Goal: Task Accomplishment & Management: Manage account settings

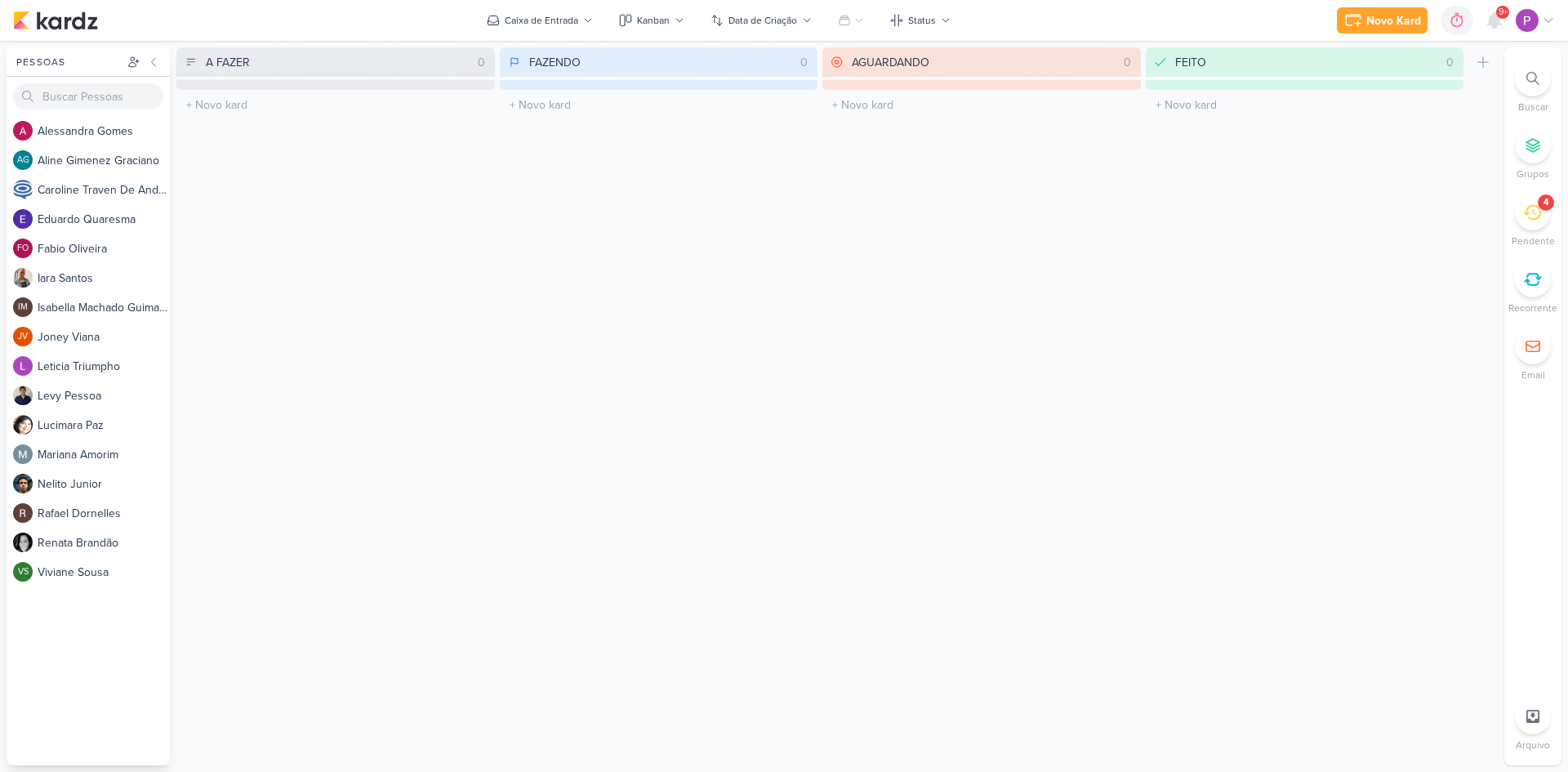
click at [1538, 214] on icon at bounding box center [1532, 212] width 18 height 18
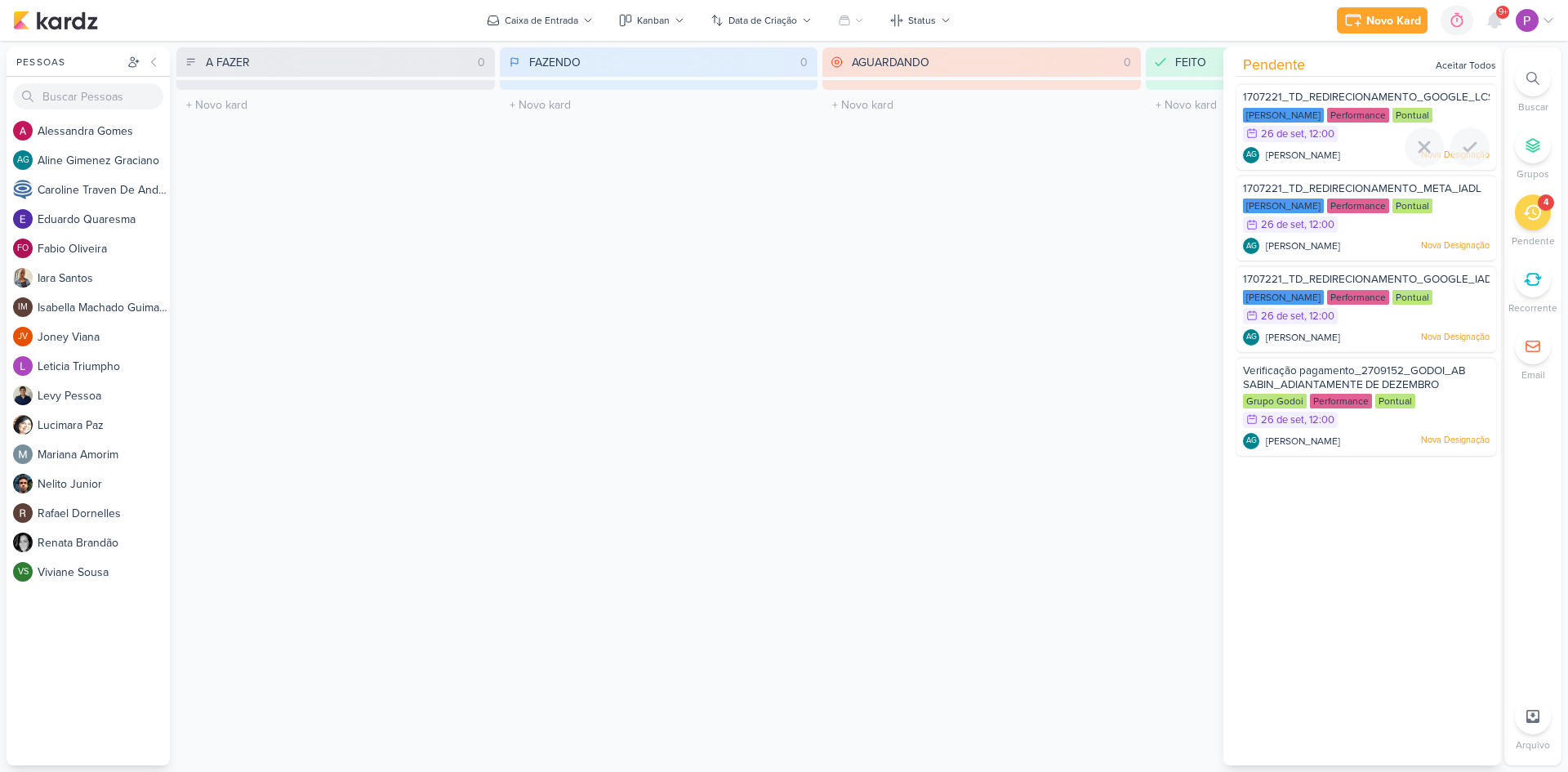
click at [1354, 94] on span "1707221_TD_REDIRECIONAMENTO_GOOGLE_LCSA" at bounding box center [1373, 98] width 259 height 13
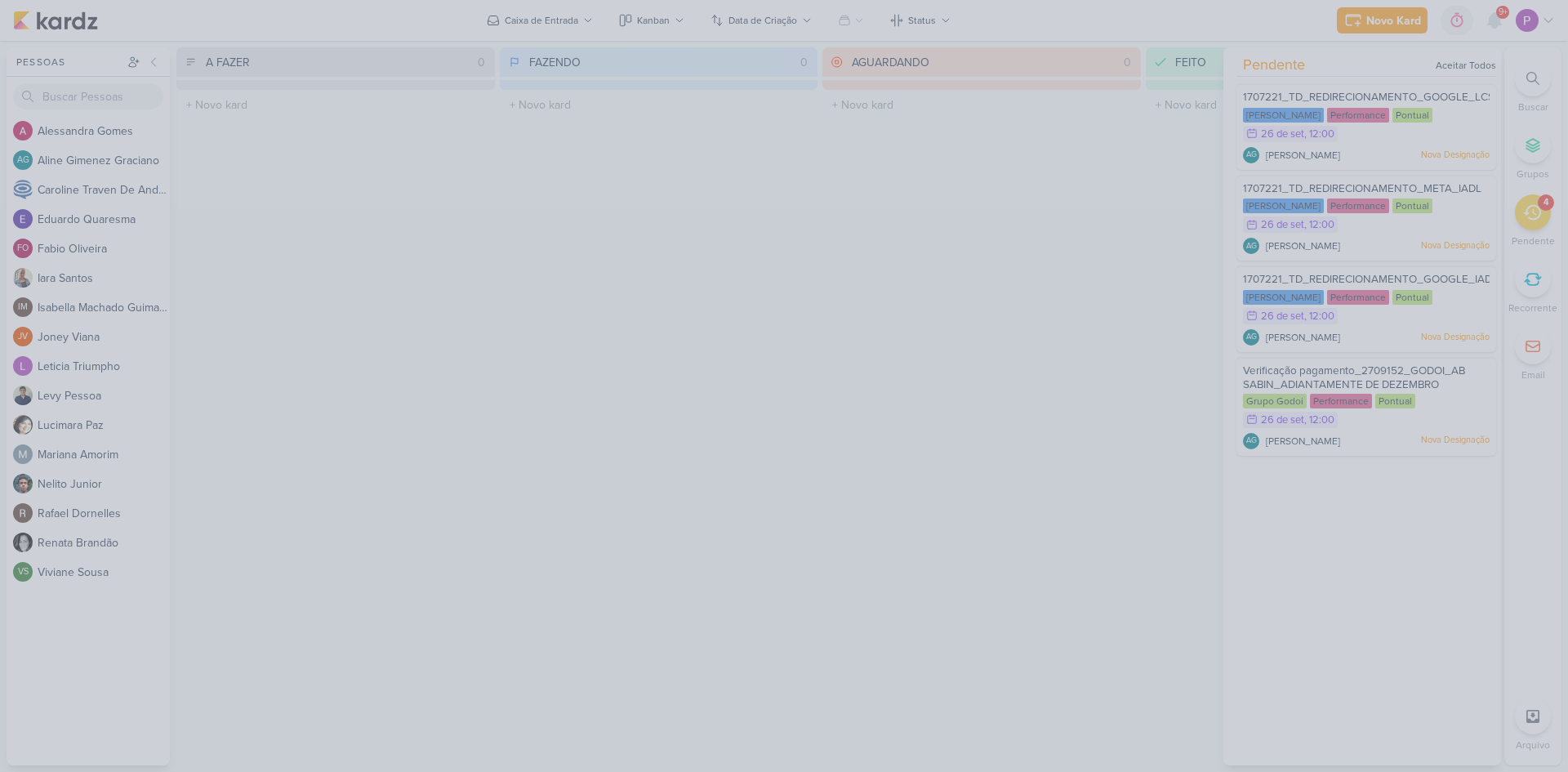
click at [1067, 154] on div at bounding box center [784, 386] width 1568 height 772
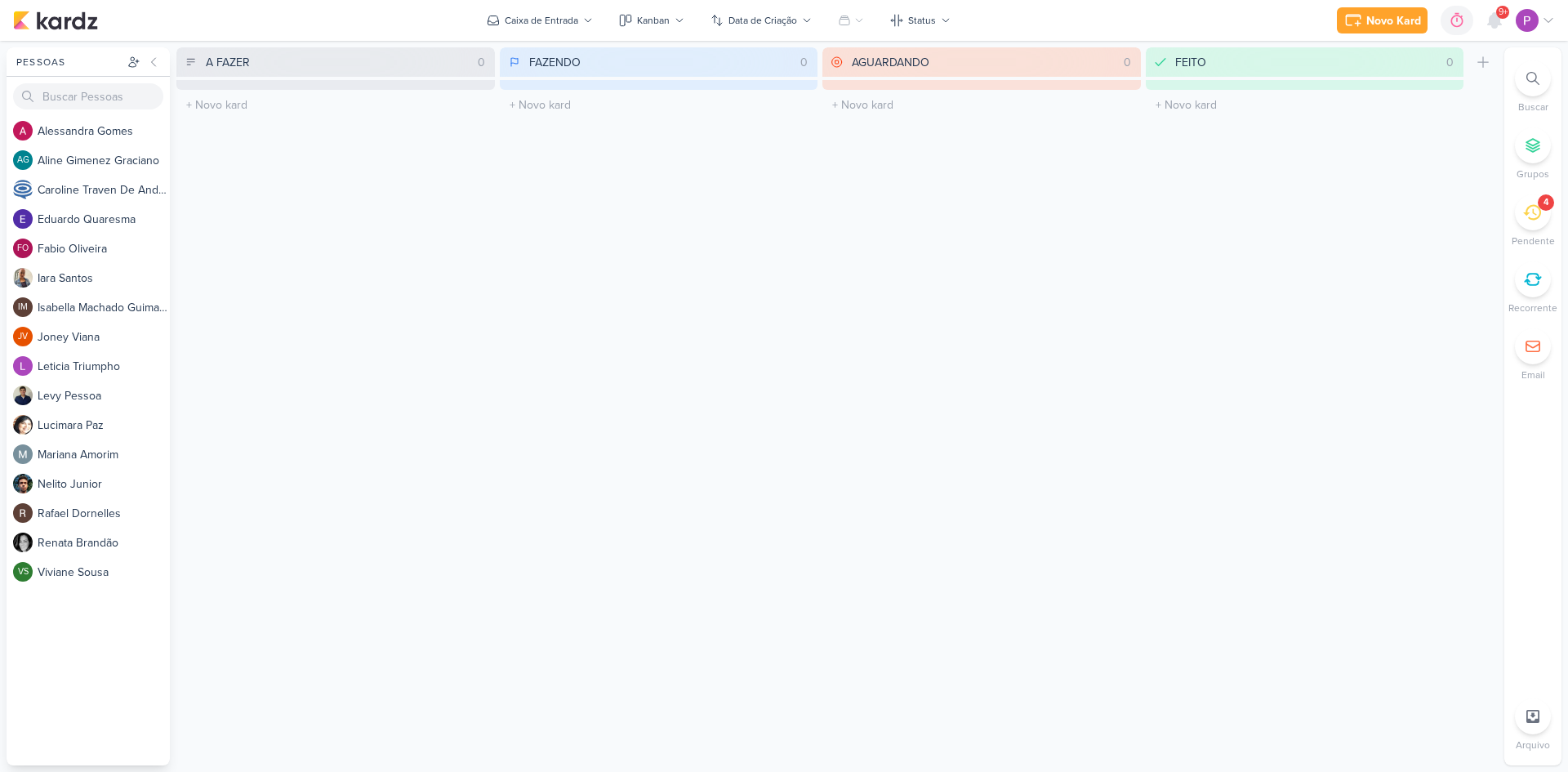
click at [1531, 203] on icon at bounding box center [1532, 212] width 18 height 18
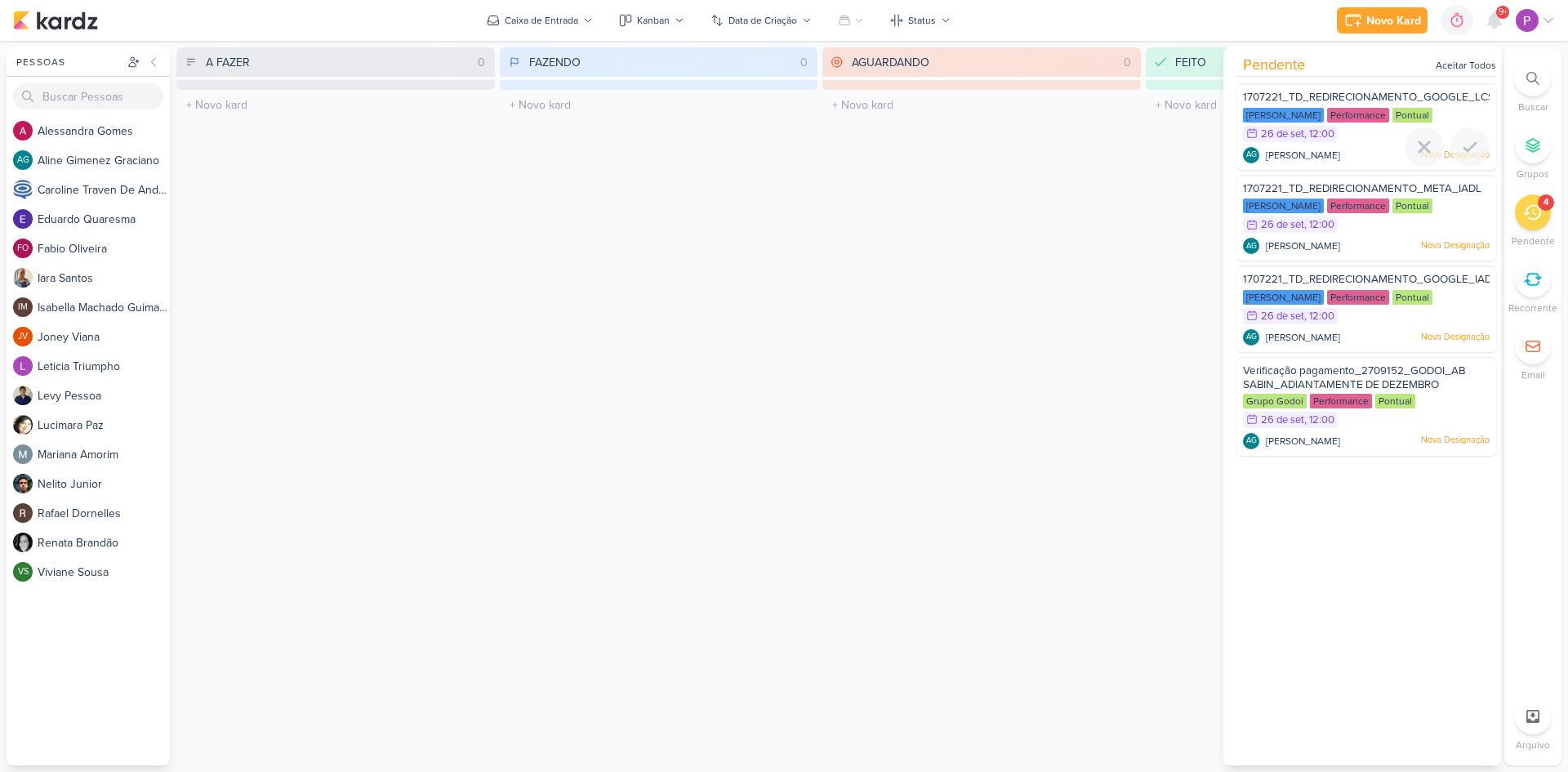
click at [1362, 143] on div "Teixeira Duarte Performance Pontual 26/9 26 de set , 12:00" at bounding box center [1367, 126] width 247 height 36
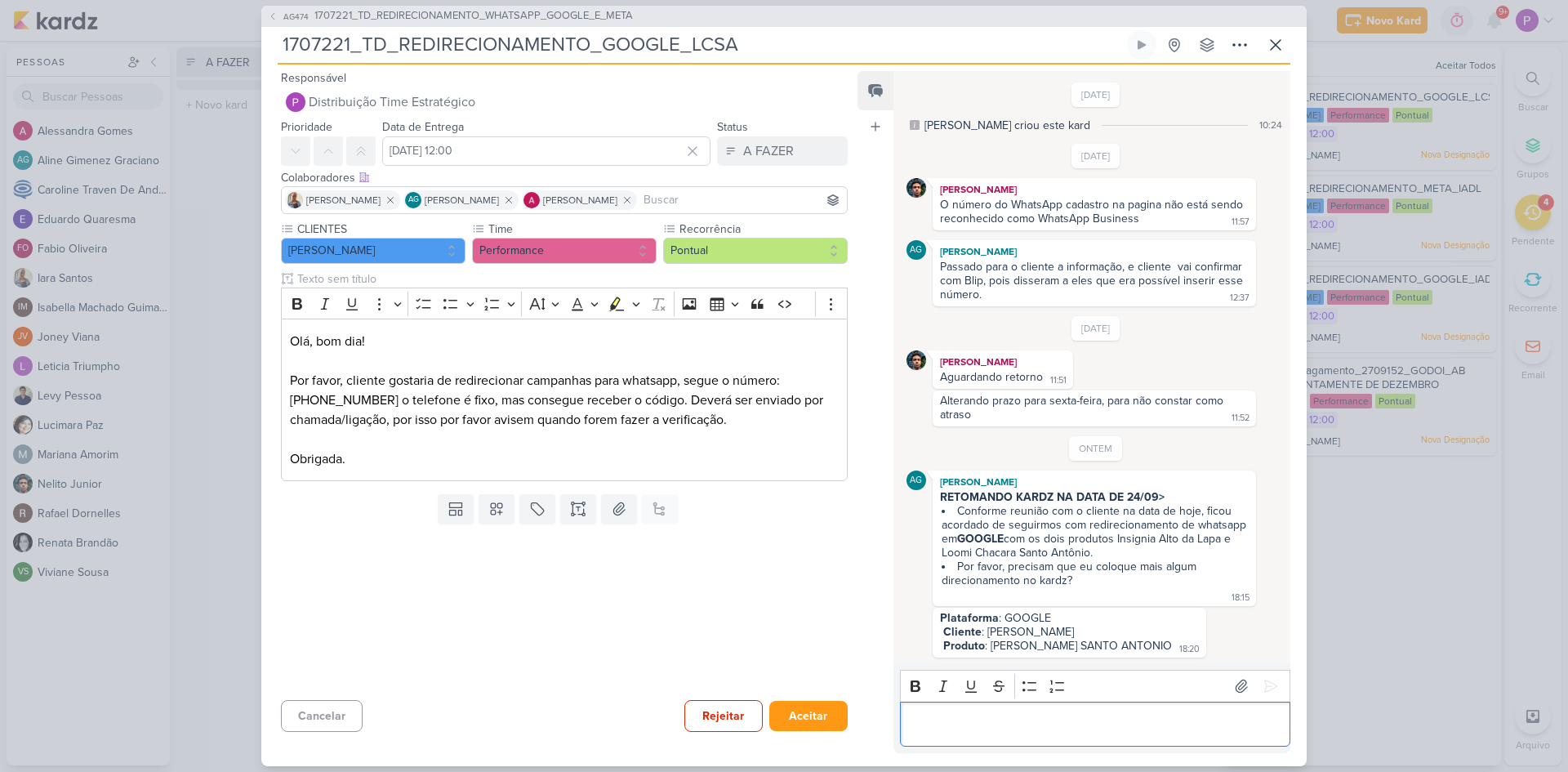
click at [1094, 711] on div "Editor editing area: main" at bounding box center [1096, 724] width 391 height 45
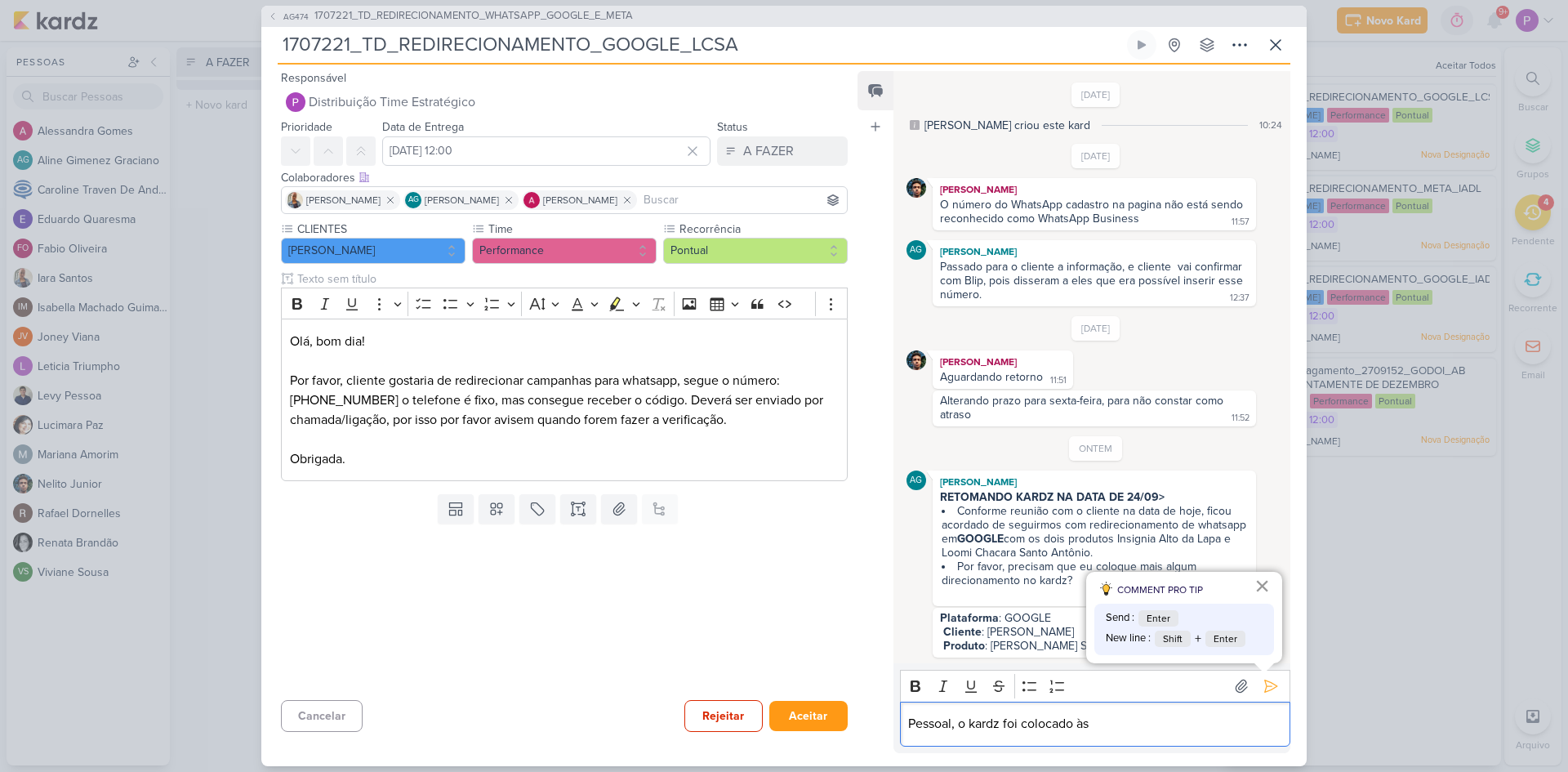
click at [1262, 589] on button "×" at bounding box center [1262, 585] width 15 height 26
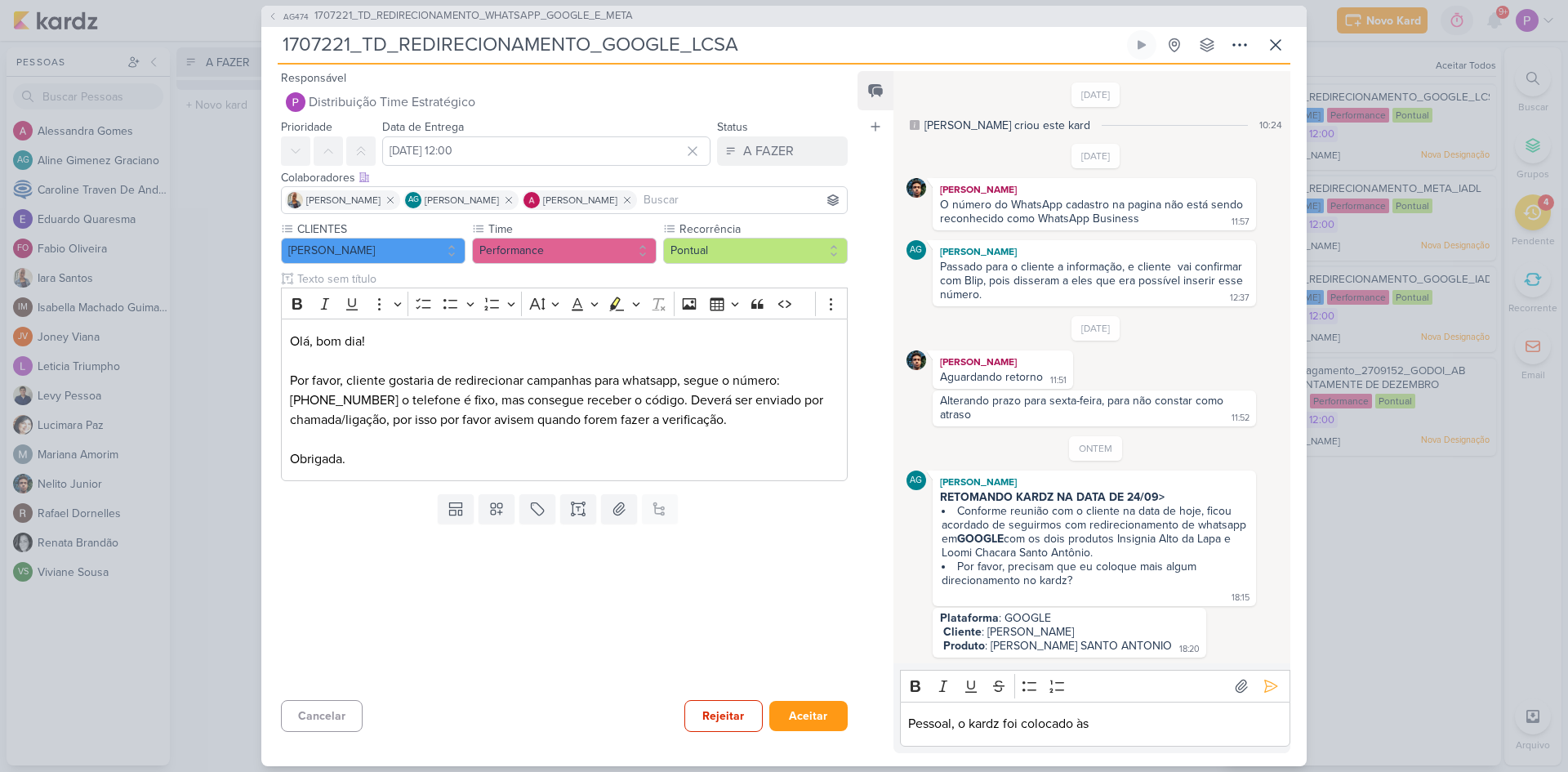
click at [1140, 705] on div "Pessoal, o kardz foi colocado às" at bounding box center [1096, 724] width 391 height 45
drag, startPoint x: 1240, startPoint y: 735, endPoint x: 908, endPoint y: 715, distance: 332.6
click at [907, 718] on div "Pessoal, o kardz foi colocado às 18h15 com entrega para" at bounding box center [1096, 724] width 391 height 45
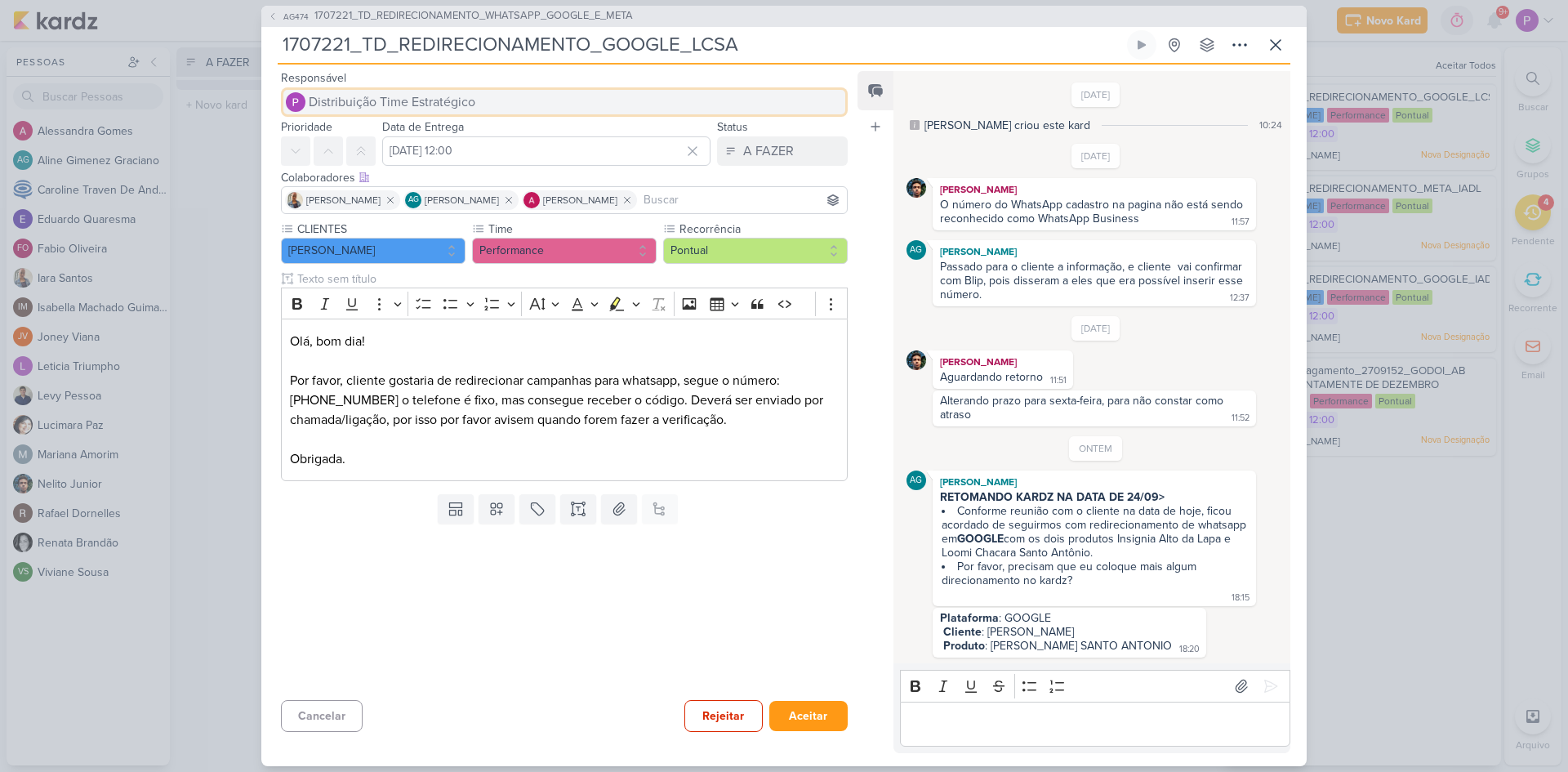
click at [428, 88] on button "Distribuição Time Estratégico" at bounding box center [564, 102] width 567 height 30
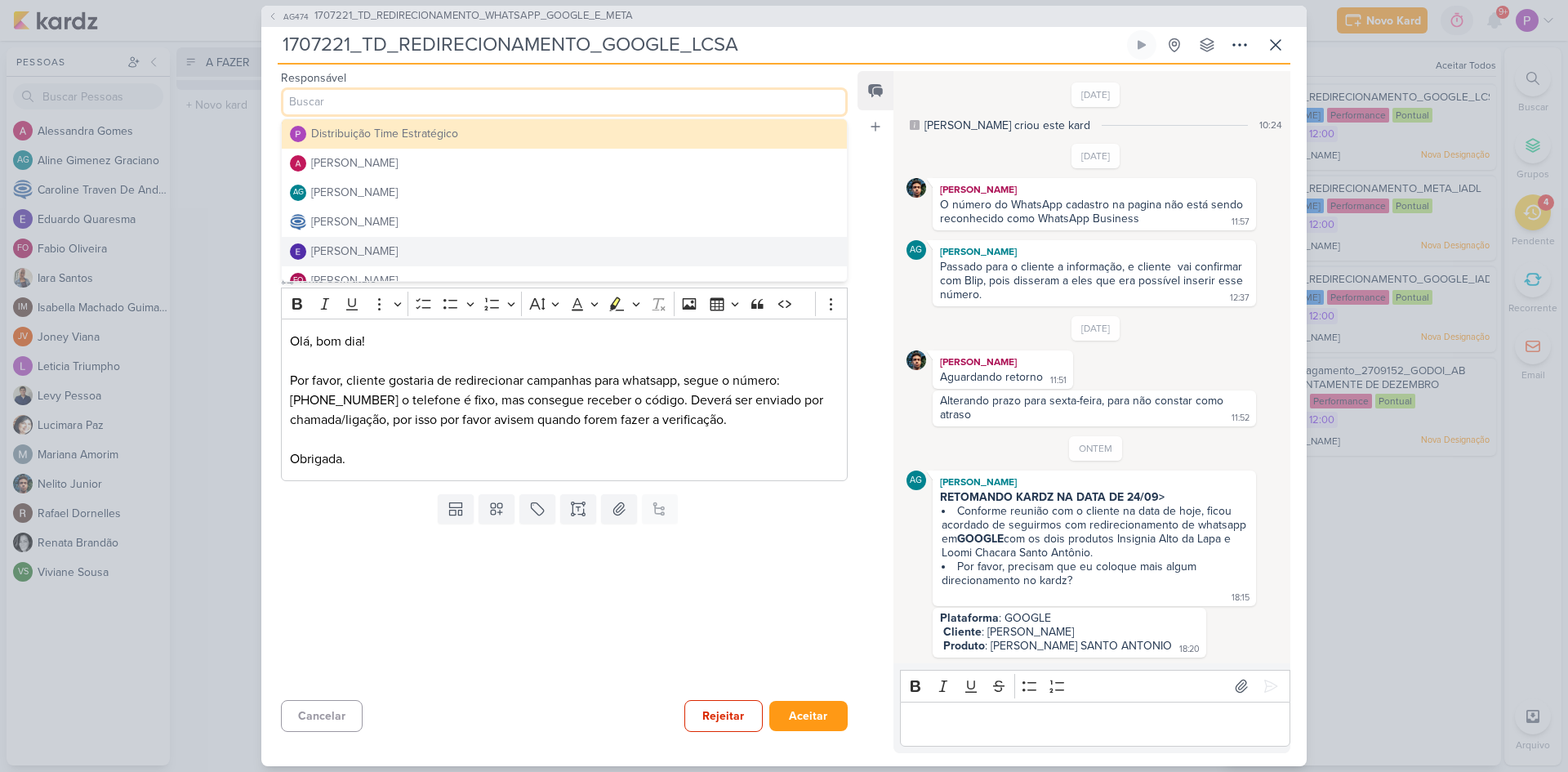
click at [965, 740] on div "Editor editing area: main" at bounding box center [1096, 724] width 391 height 45
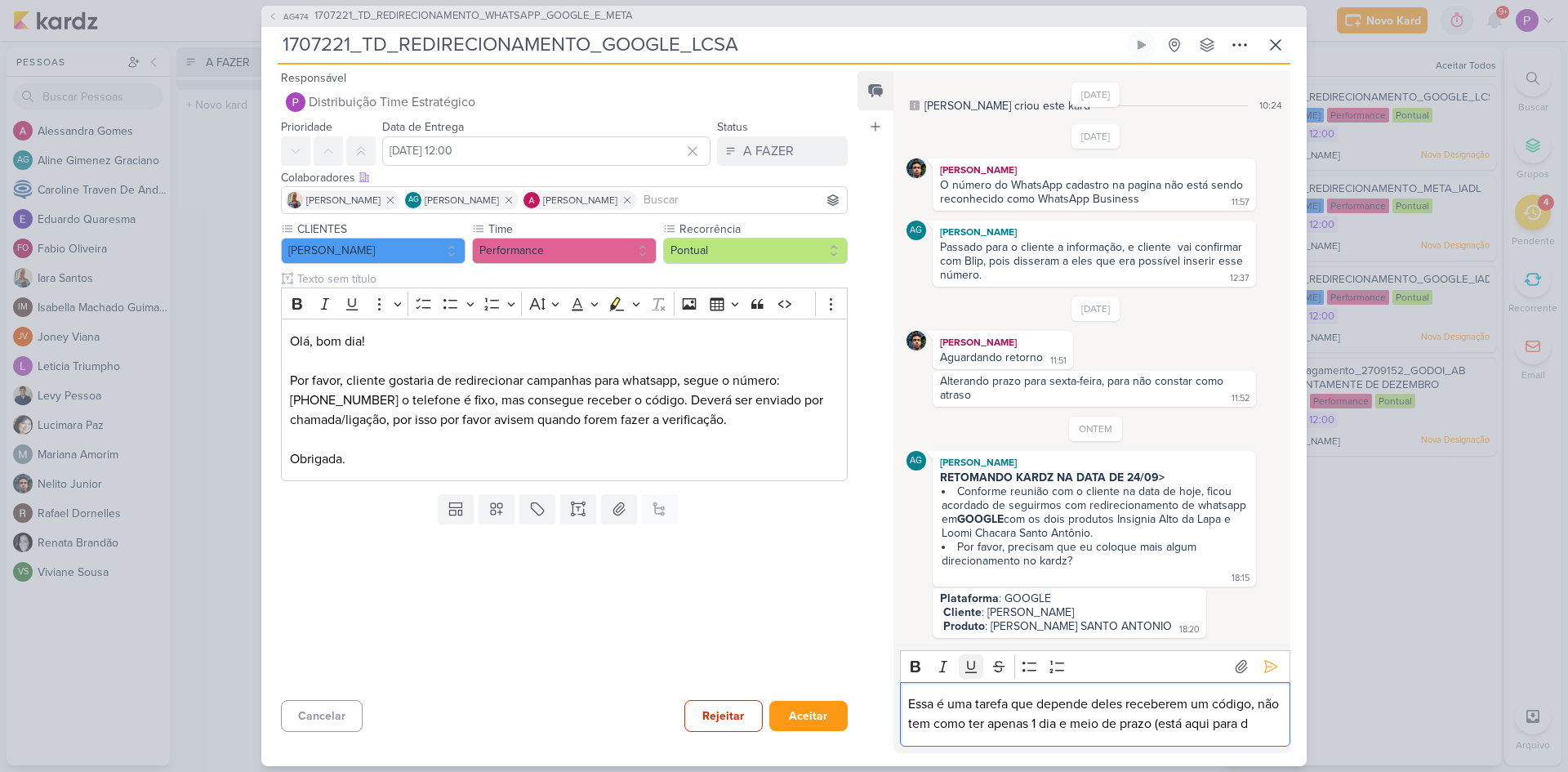
scroll to position [39, 0]
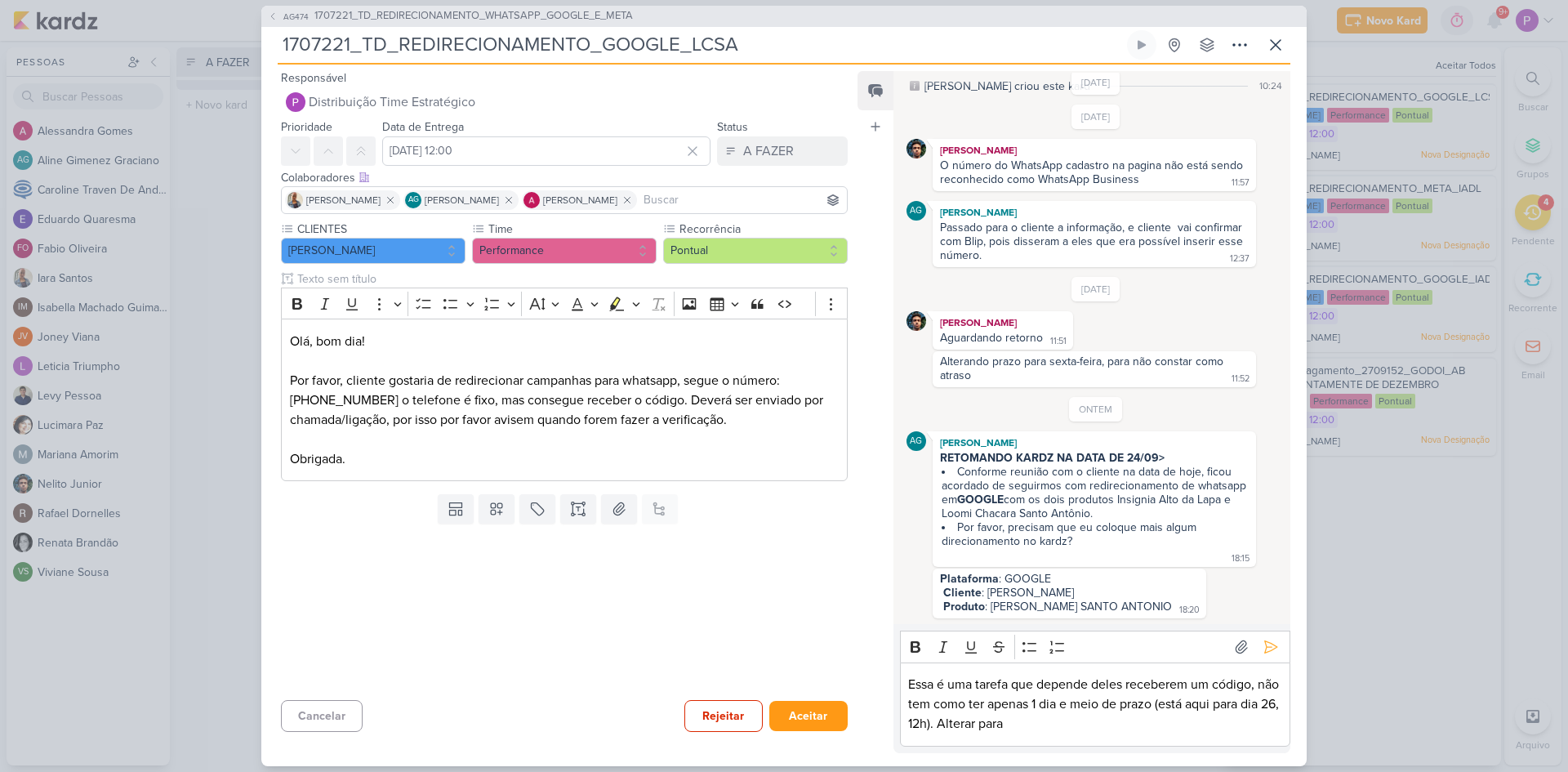
click at [1097, 728] on p "Essa é uma tarefa que depende deles receberem um código, não tem como ter apena…" at bounding box center [1095, 703] width 374 height 58
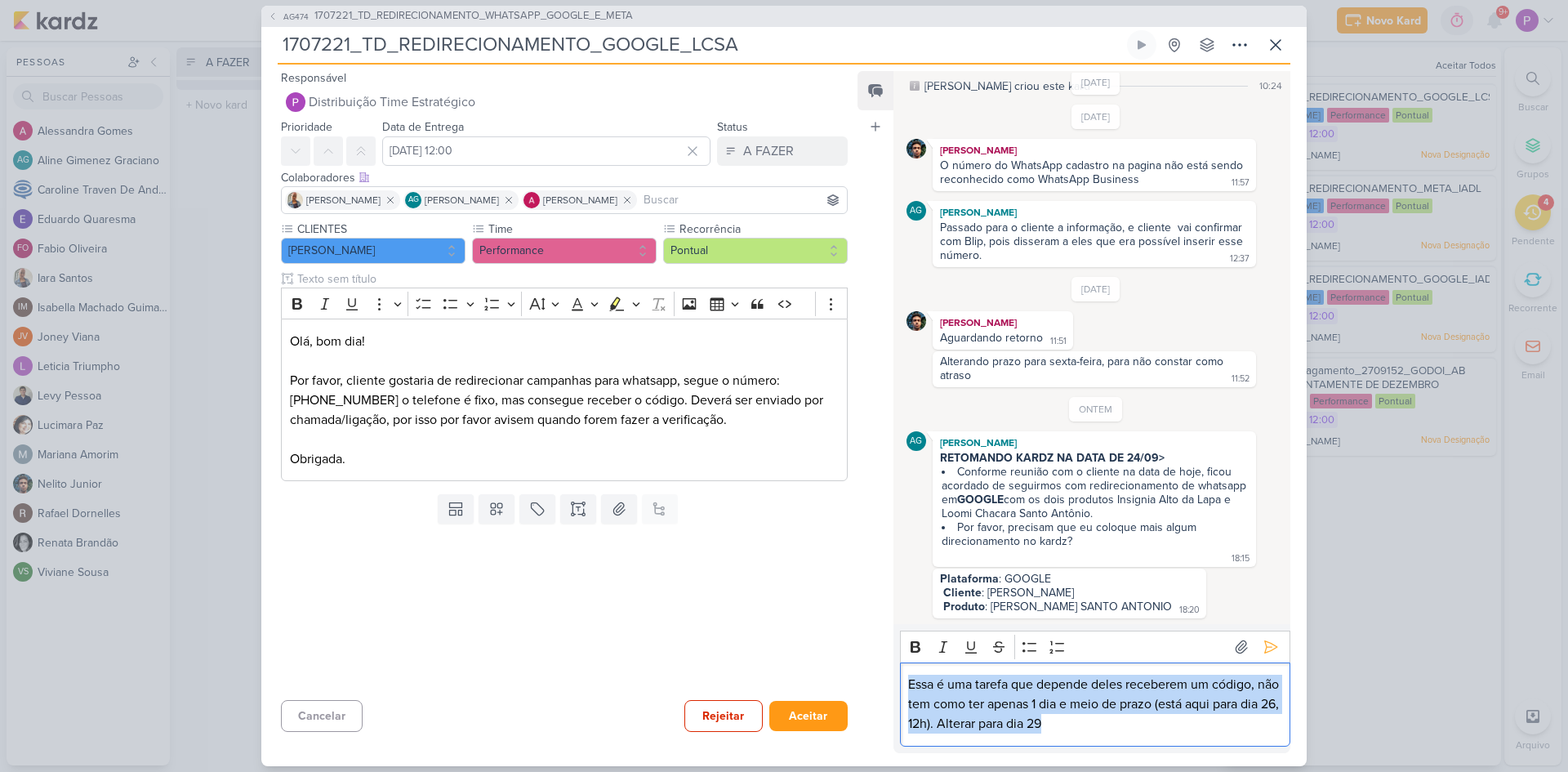
drag, startPoint x: 1098, startPoint y: 728, endPoint x: 892, endPoint y: 665, distance: 215.4
click at [892, 665] on div "Feed Atrelar email Solte o email para atrelar ao kard 31/7/25 Aline criou este …" at bounding box center [1074, 412] width 433 height 682
copy p "Essa é uma tarefa que depende deles receberem um código, não tem como ter apena…"
click at [1267, 650] on icon at bounding box center [1270, 647] width 16 height 16
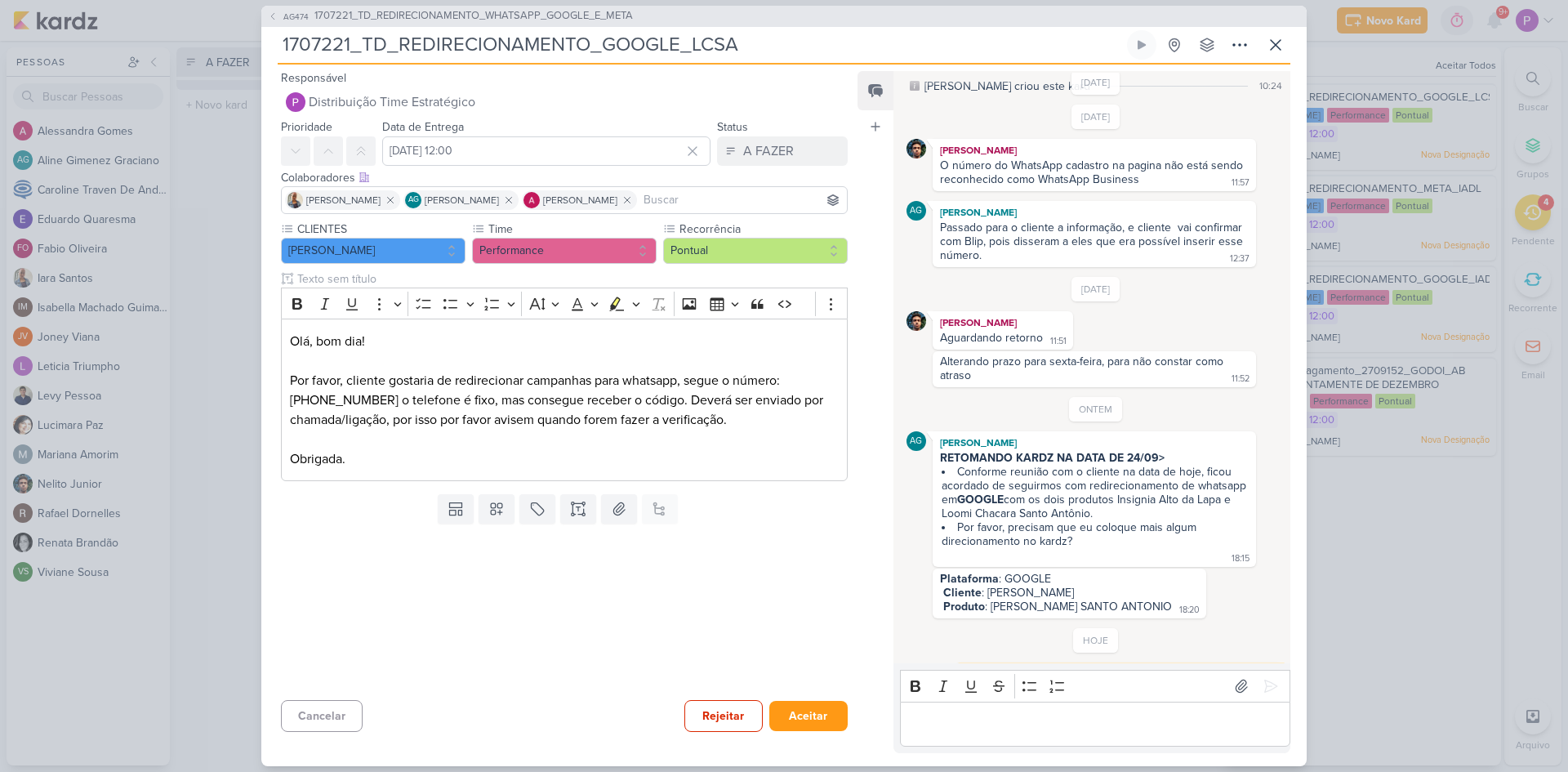
scroll to position [94, 0]
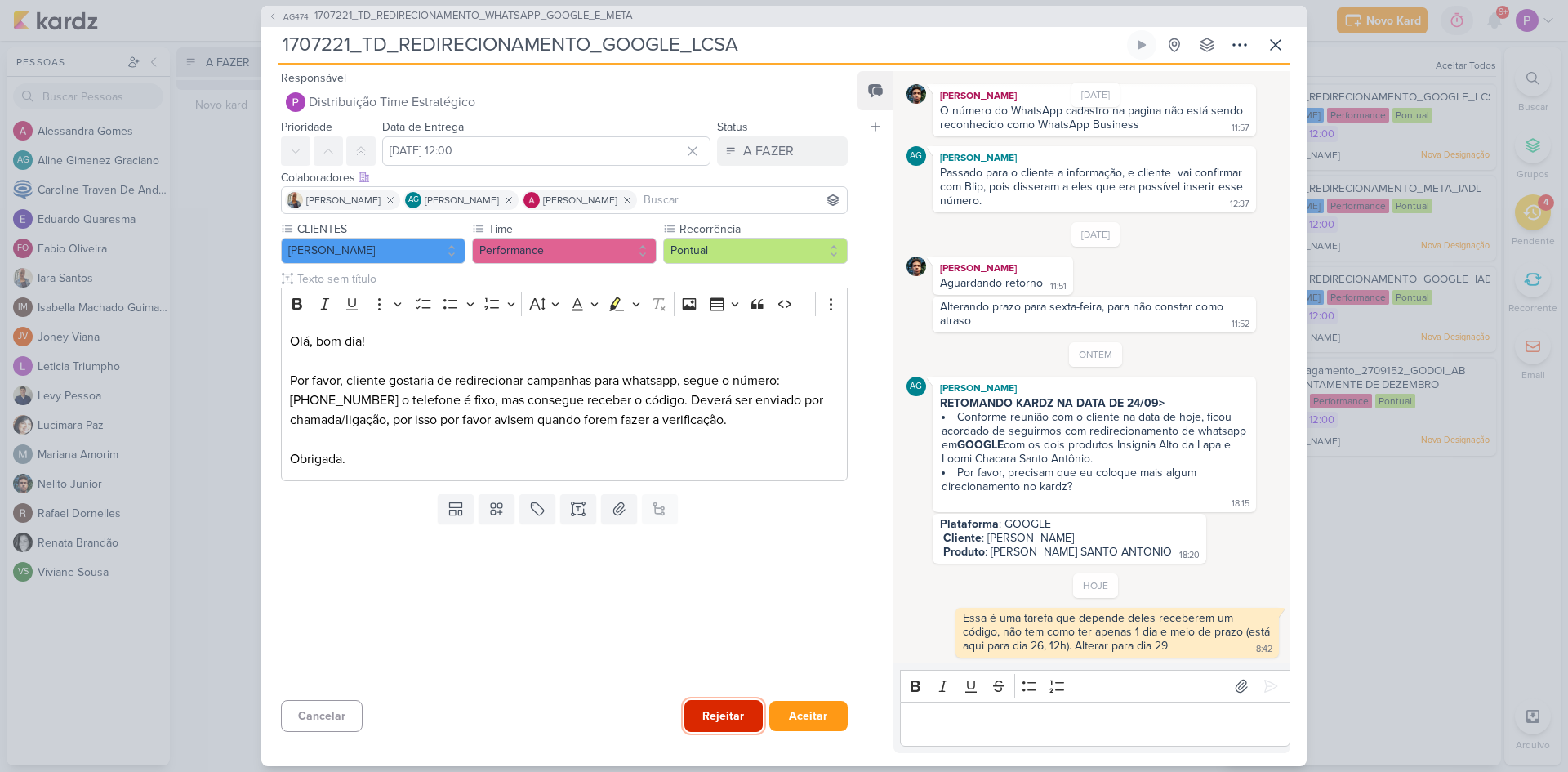
click at [732, 709] on button "Rejeitar" at bounding box center [724, 715] width 79 height 32
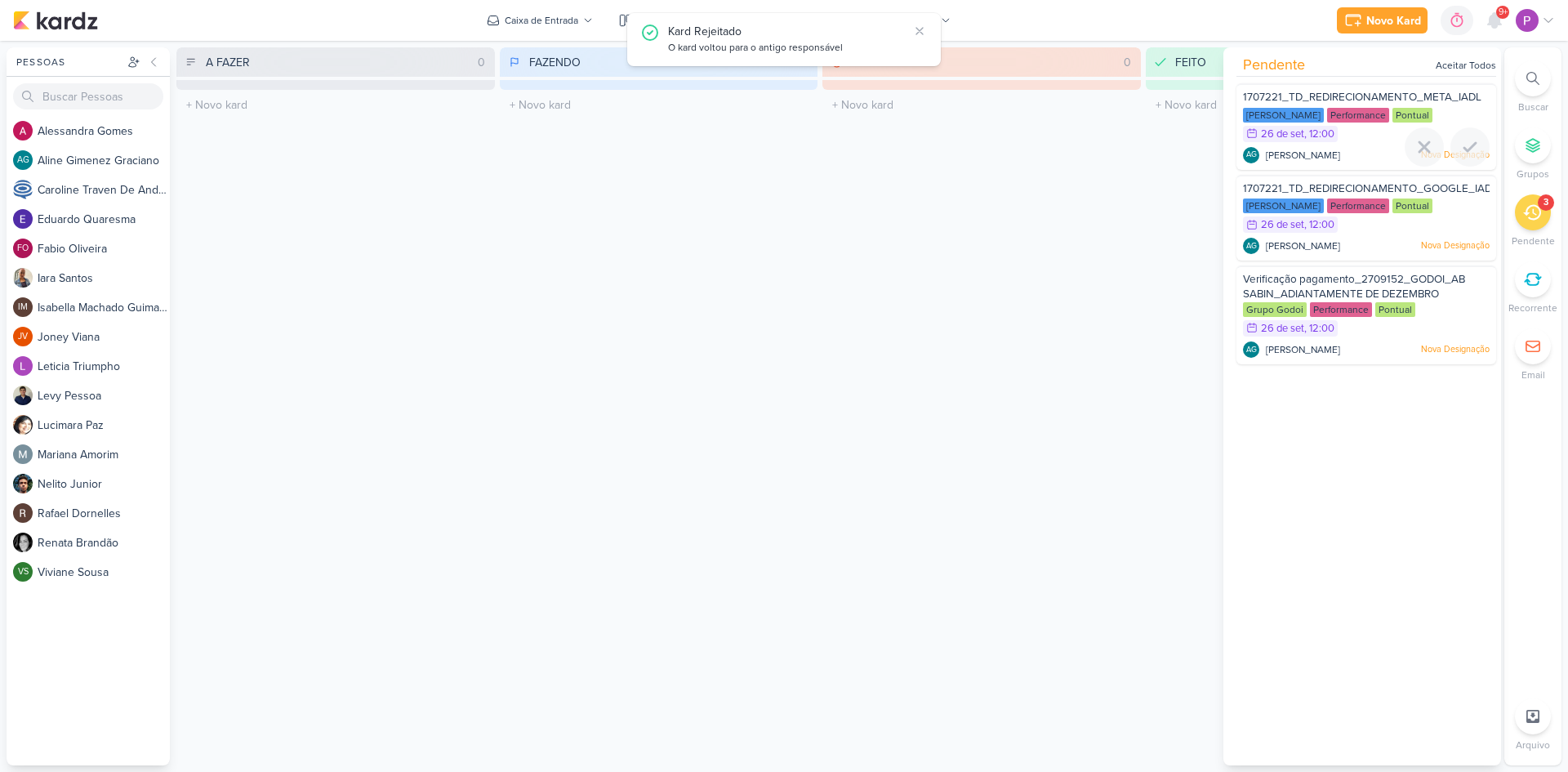
click at [1372, 147] on div "AG Aline Gimenez Graciano Nova Designação" at bounding box center [1367, 154] width 247 height 16
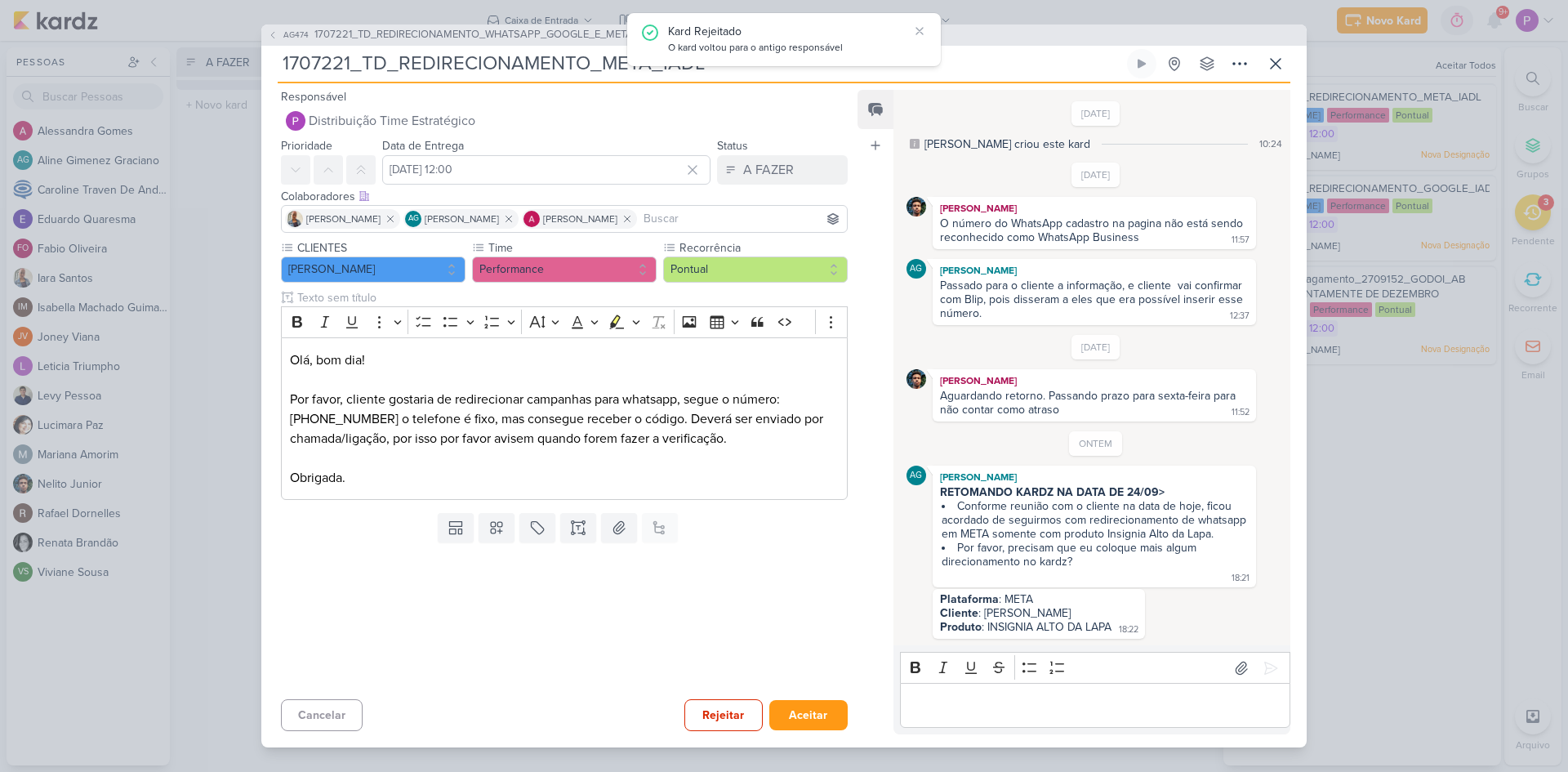
click at [1079, 694] on div "Editor editing area: main" at bounding box center [1096, 705] width 391 height 45
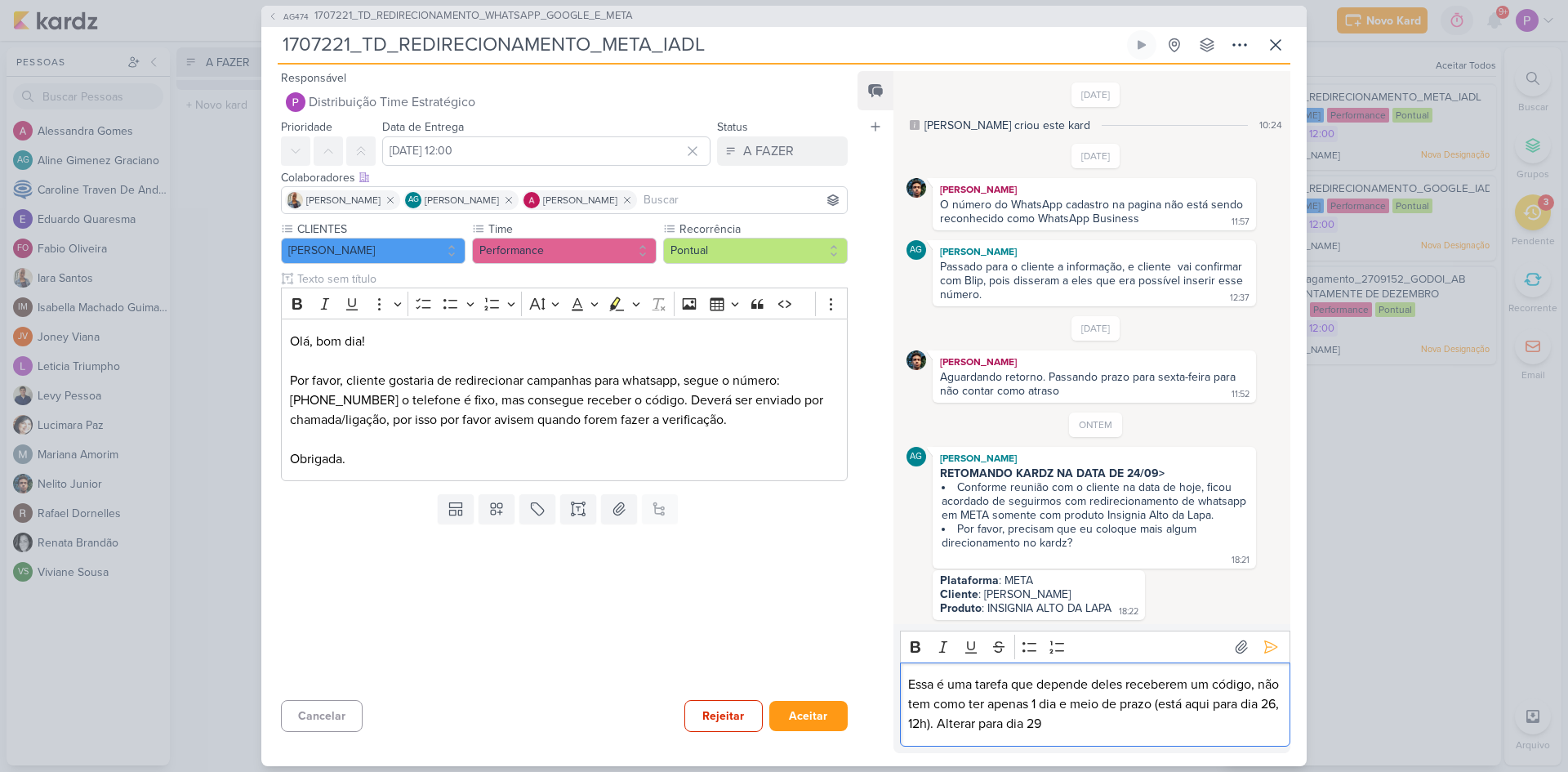
scroll to position [15, 0]
click at [1279, 652] on div "Bold Italic Underline Strikethrough Bulleted List Numbered List" at bounding box center [1095, 647] width 383 height 31
click at [1273, 650] on button at bounding box center [1270, 647] width 26 height 26
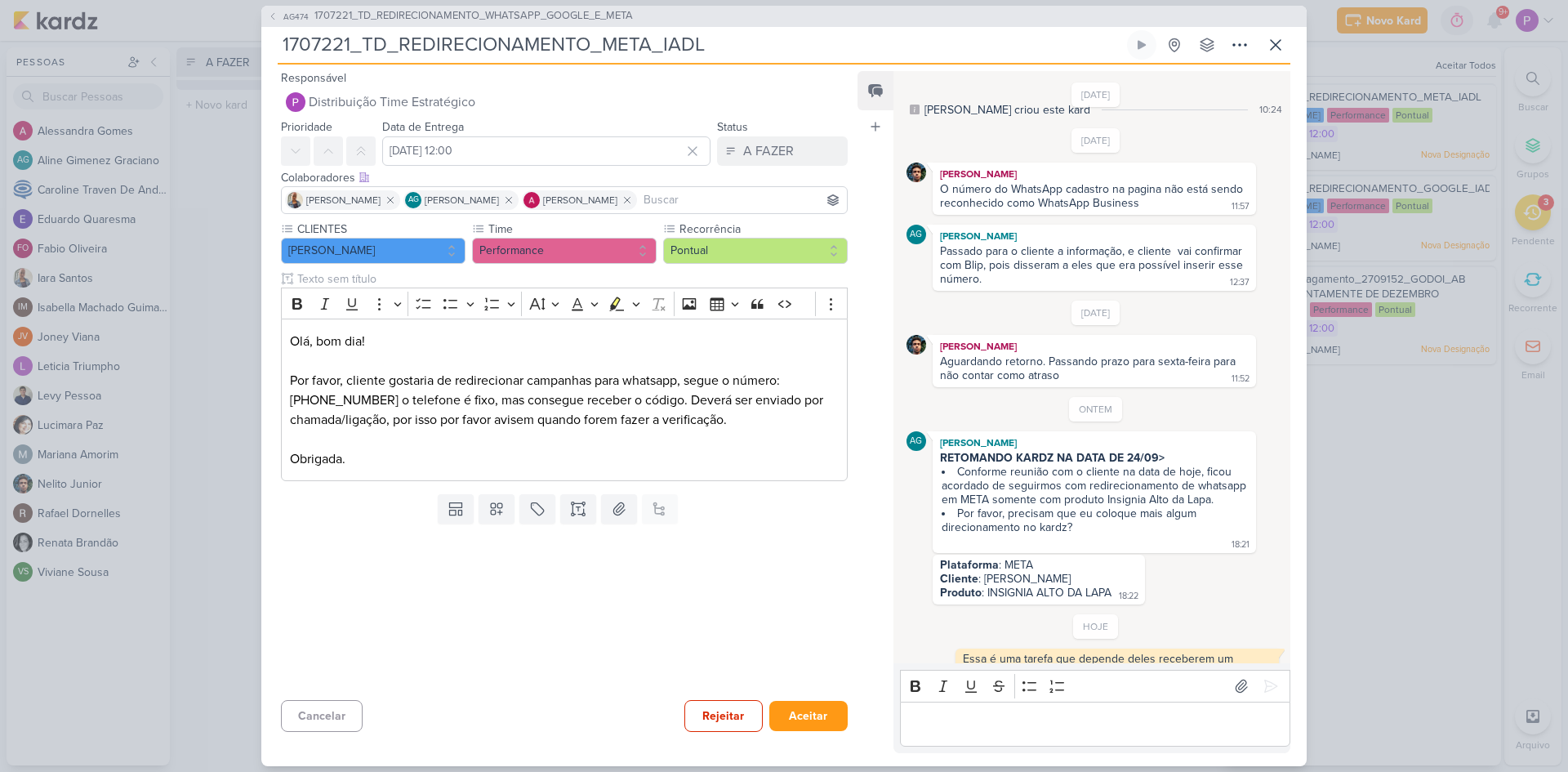
scroll to position [70, 0]
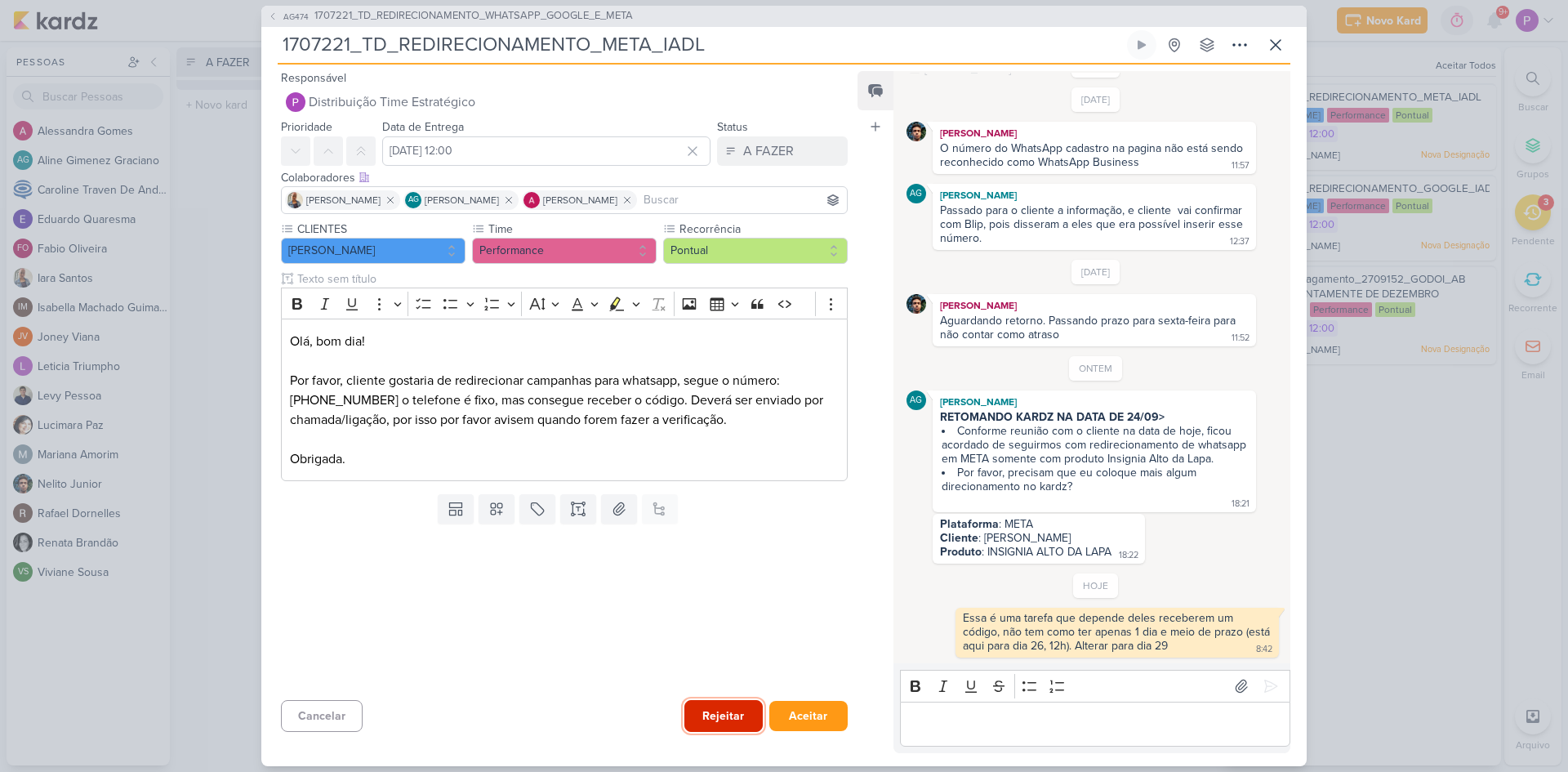
click at [707, 716] on button "Rejeitar" at bounding box center [724, 715] width 79 height 32
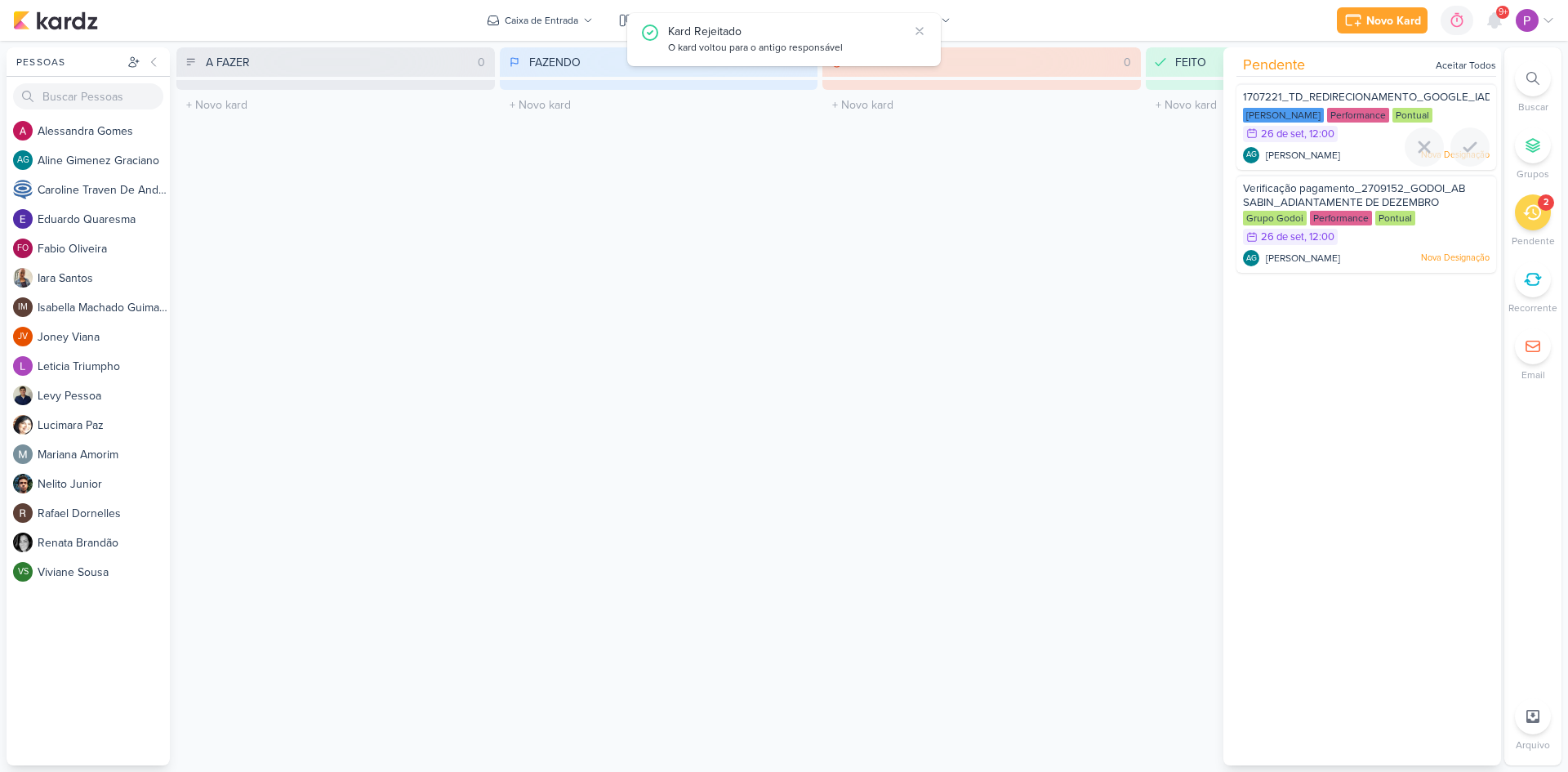
click at [1333, 151] on span "[PERSON_NAME]" at bounding box center [1304, 154] width 75 height 14
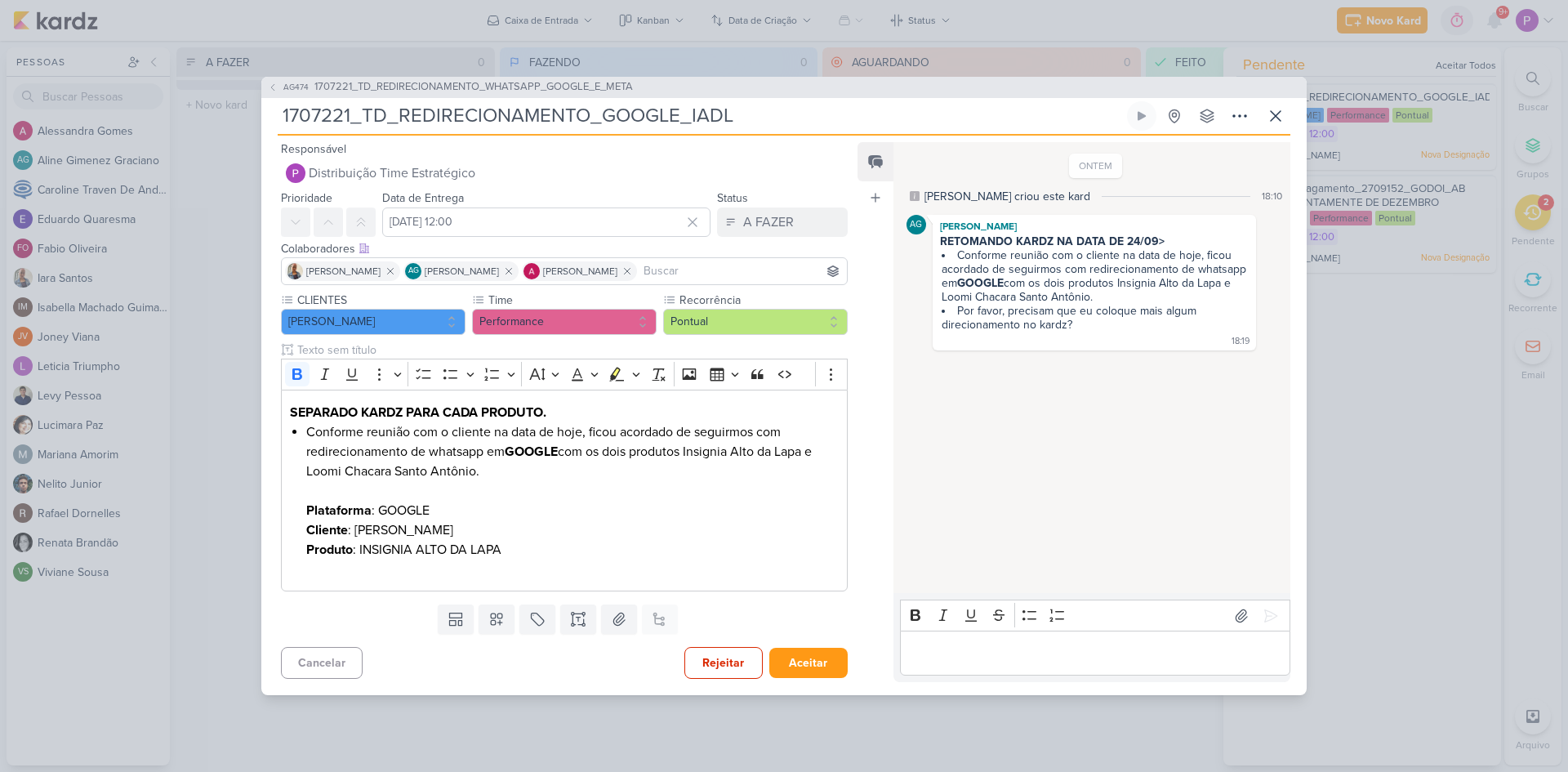
click at [1039, 648] on p "Editor editing area: main" at bounding box center [1095, 653] width 374 height 19
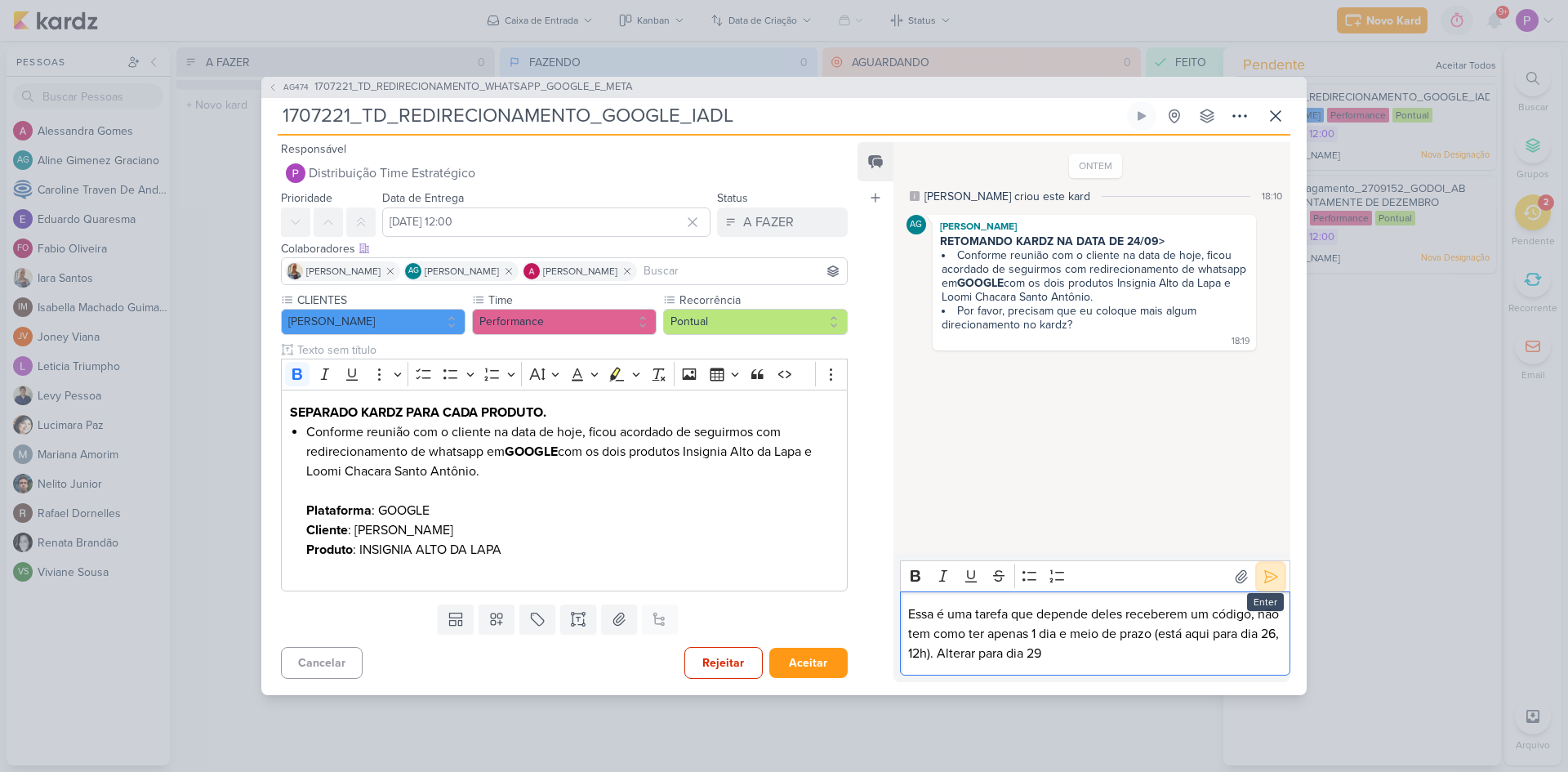
click at [1267, 575] on icon at bounding box center [1270, 577] width 16 height 16
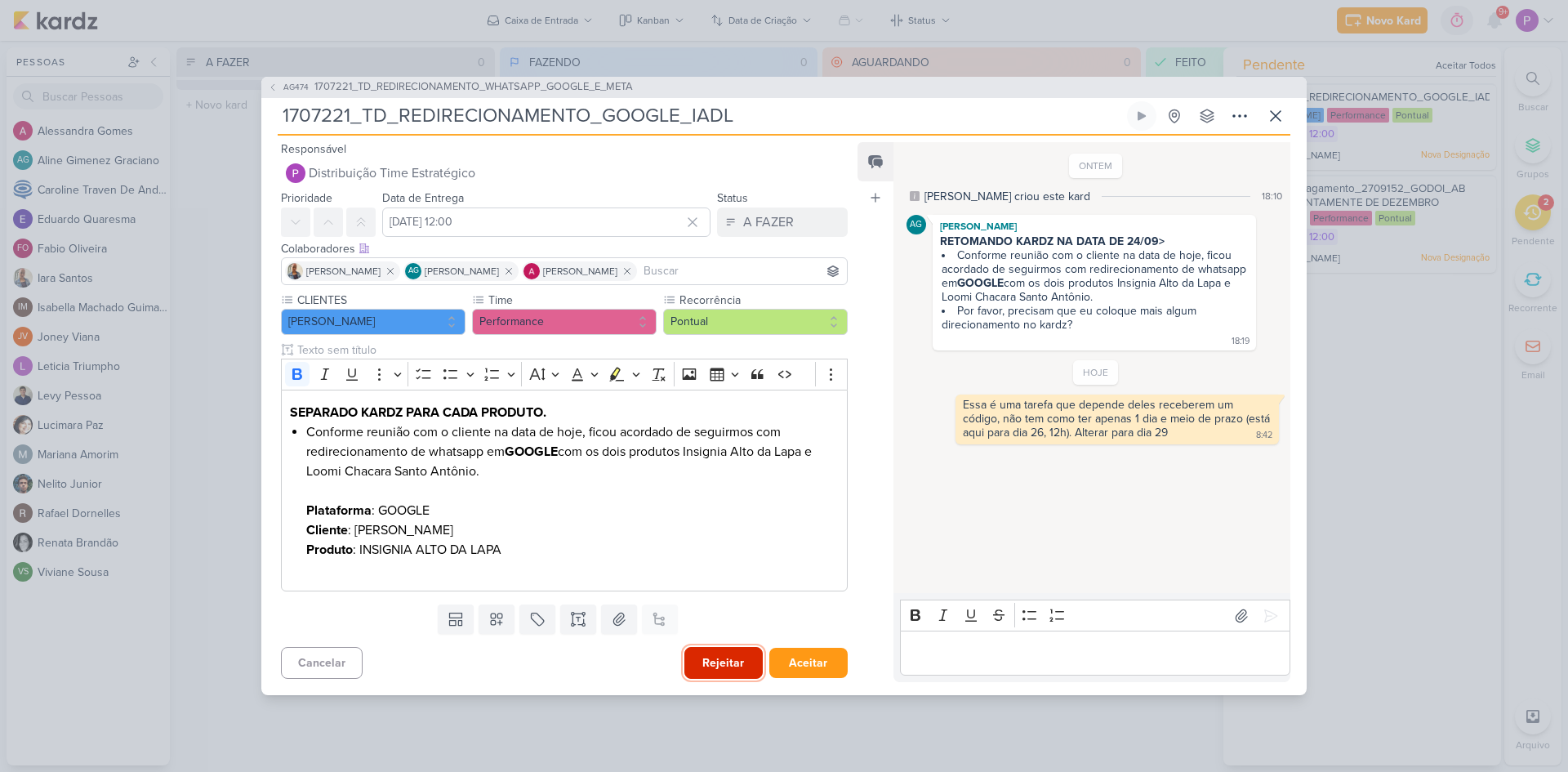
click at [740, 653] on button "Rejeitar" at bounding box center [724, 662] width 79 height 32
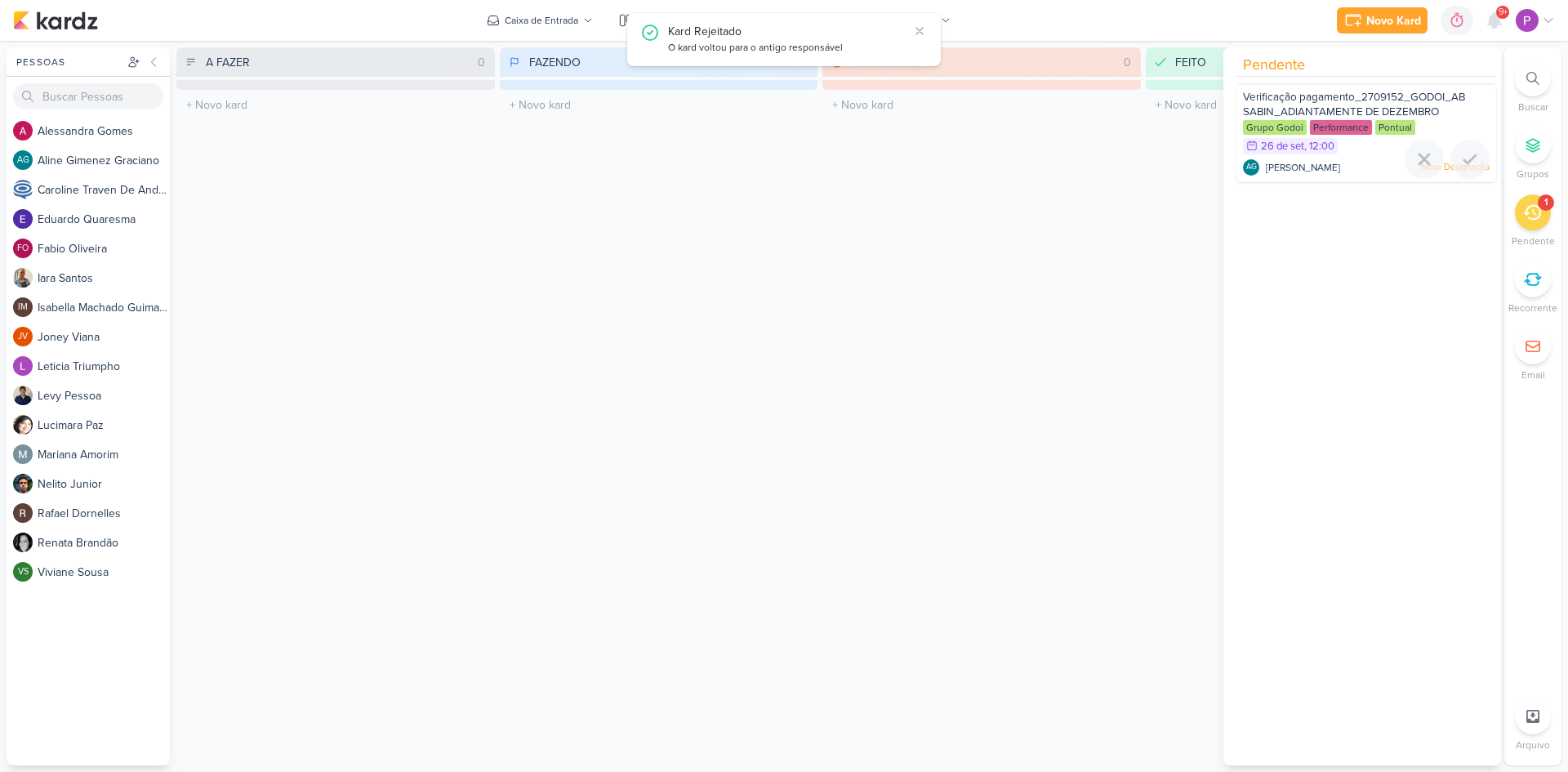
click at [1340, 168] on span "[PERSON_NAME]" at bounding box center [1304, 167] width 75 height 14
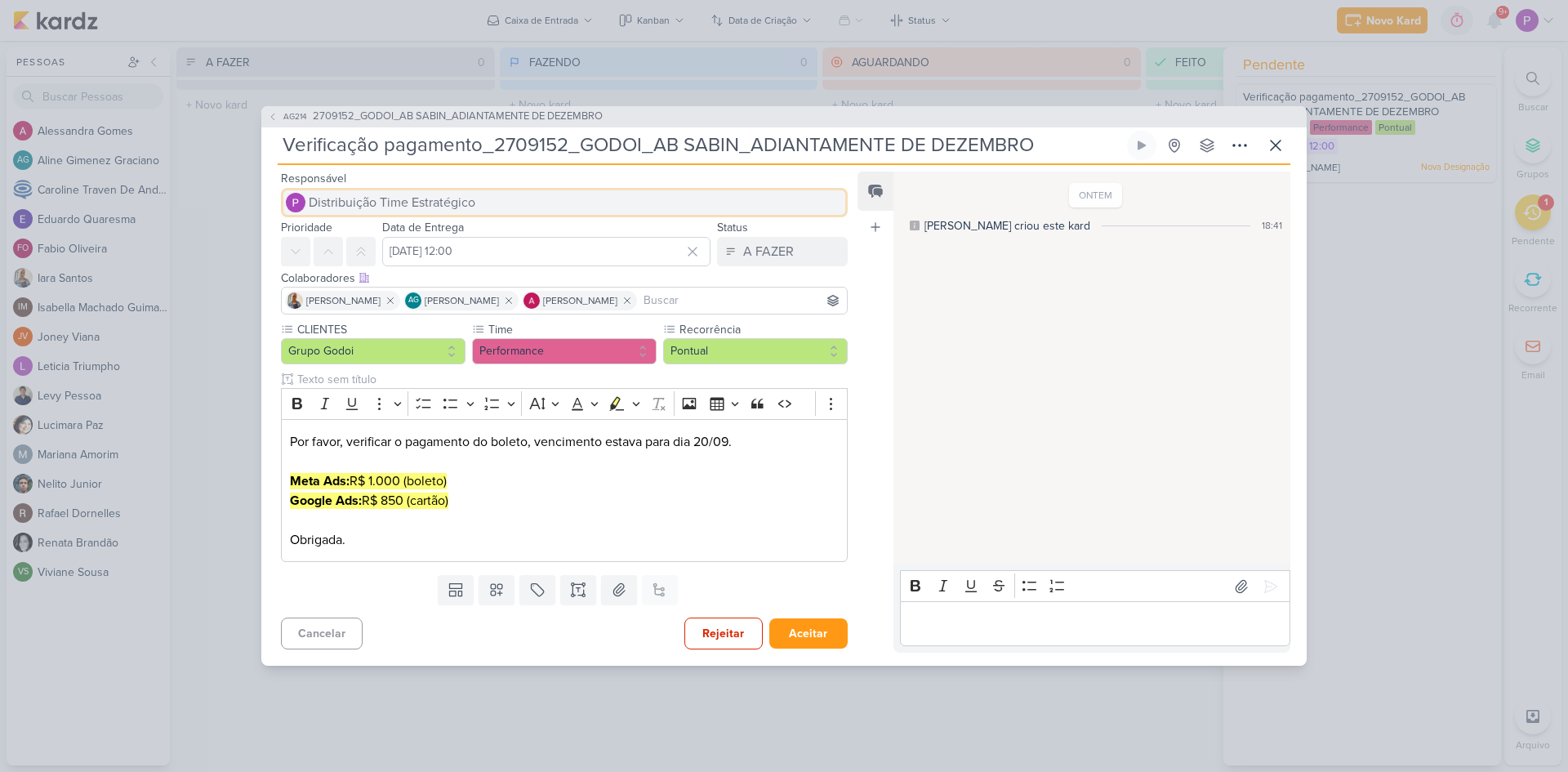
click at [398, 204] on span "Distribuição Time Estratégico" at bounding box center [392, 202] width 167 height 19
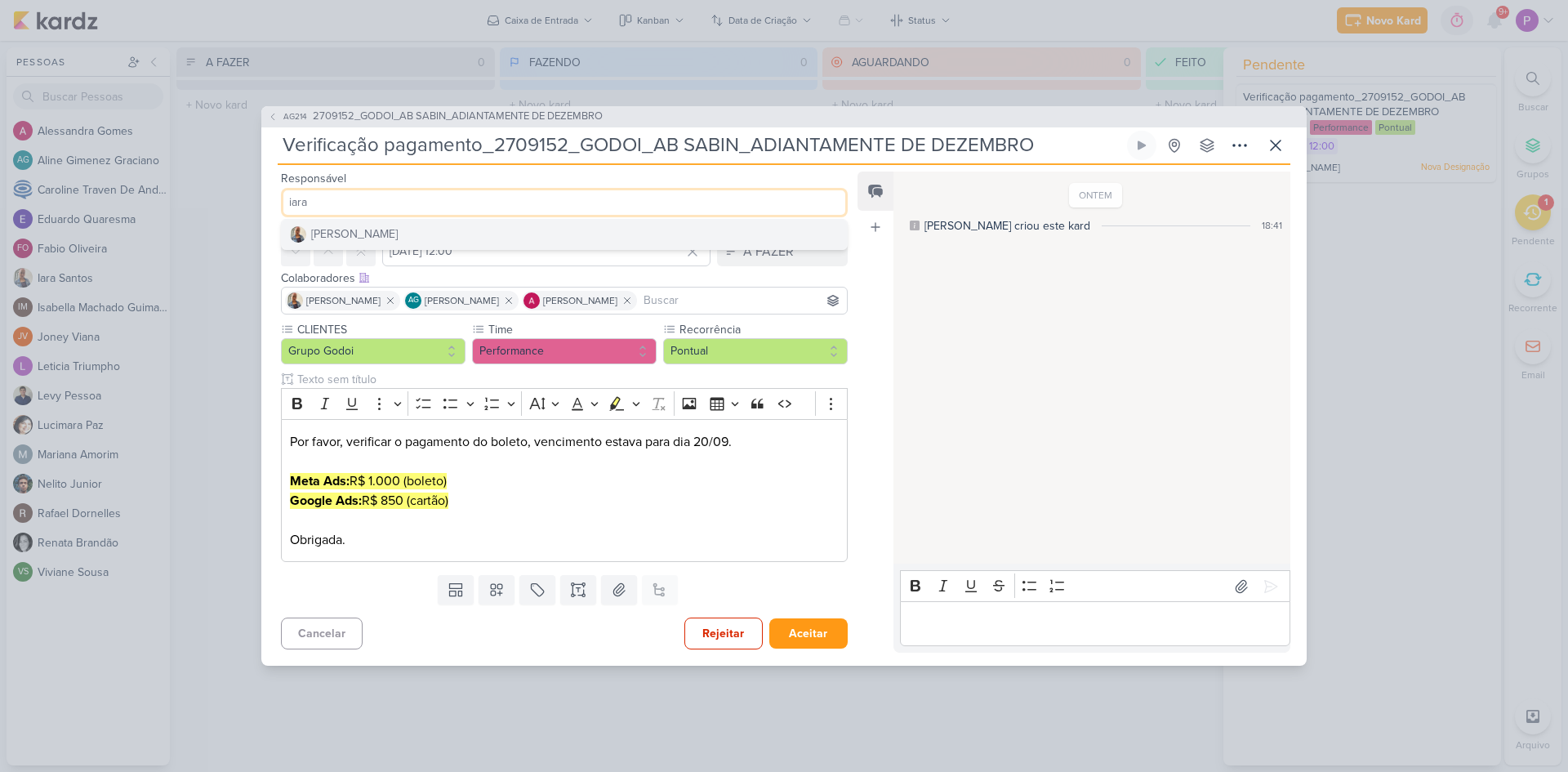
type input "iara"
click at [371, 241] on button "Iara Santos" at bounding box center [564, 234] width 565 height 30
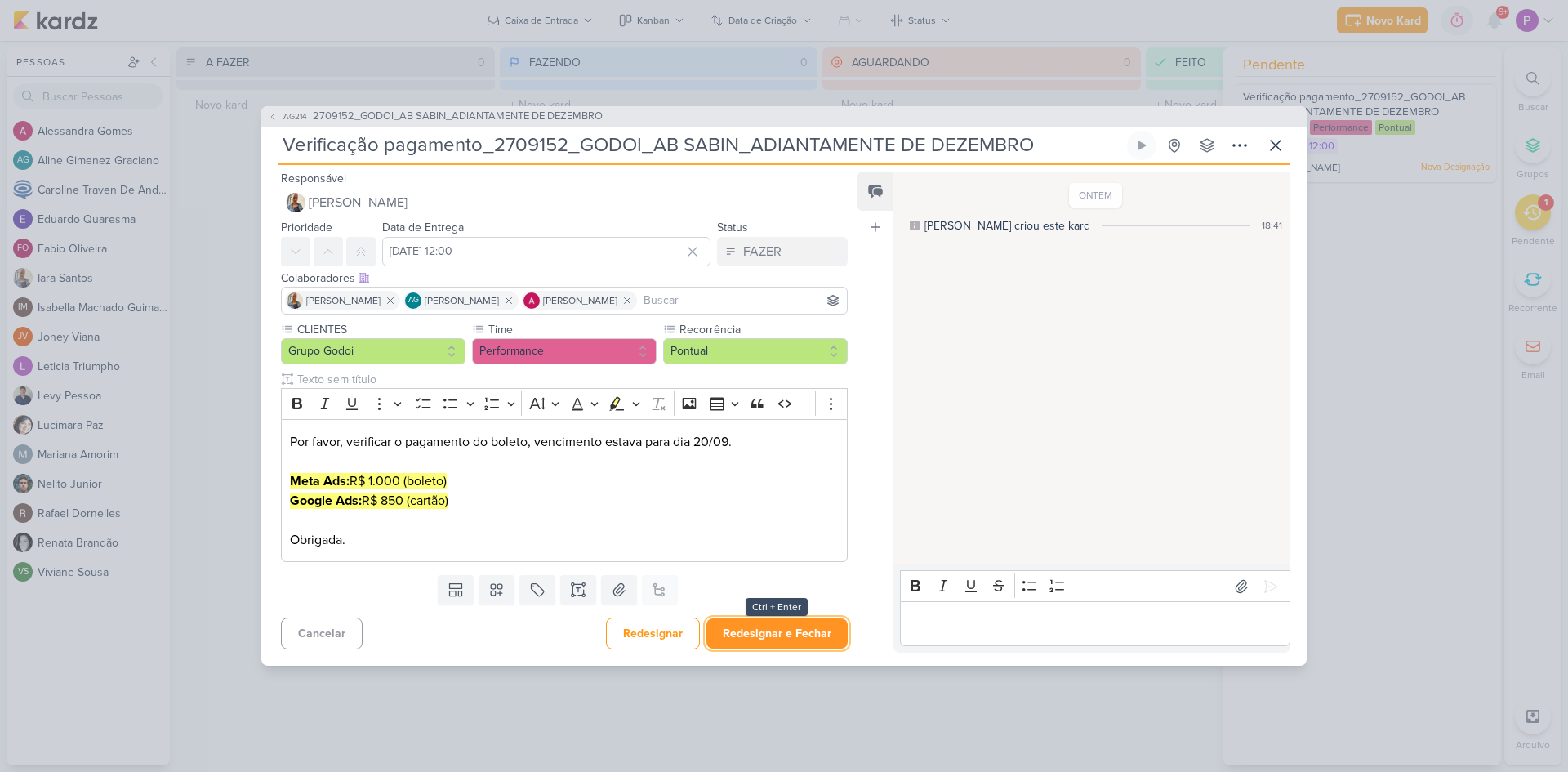
click at [791, 635] on button "Redesignar e Fechar" at bounding box center [778, 634] width 142 height 31
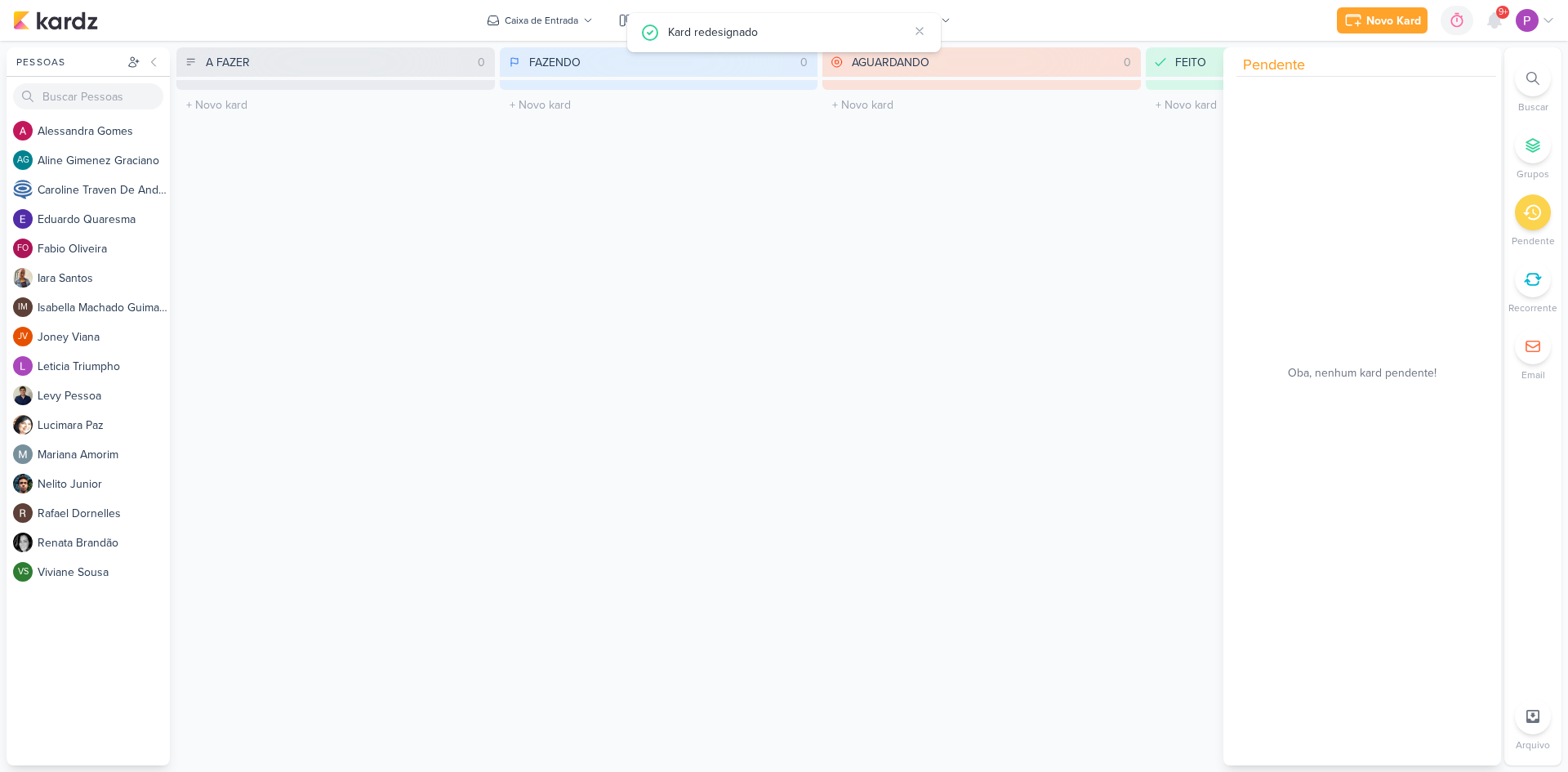
click at [1013, 520] on div "AGUARDANDO 0 Mover Para Esquerda Mover Para Direita Deletar O título do kard de…" at bounding box center [982, 406] width 319 height 718
drag, startPoint x: 205, startPoint y: 34, endPoint x: 375, endPoint y: 0, distance: 173.4
click at [375, 0] on div "Novo Kard Ctrl + k 0h0m Sessão desligada... Hoje 0h0m Semana 0h0m Mês 0h0m" at bounding box center [784, 20] width 1542 height 41
